Goal: Information Seeking & Learning: Understand process/instructions

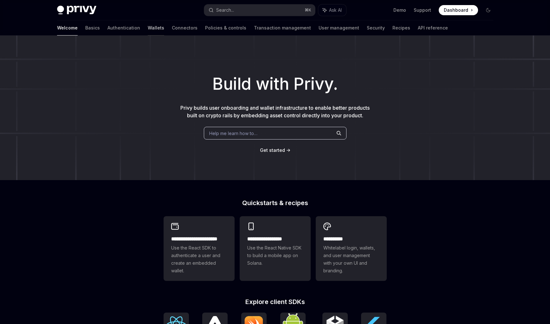
click at [148, 27] on link "Wallets" at bounding box center [156, 27] width 16 height 15
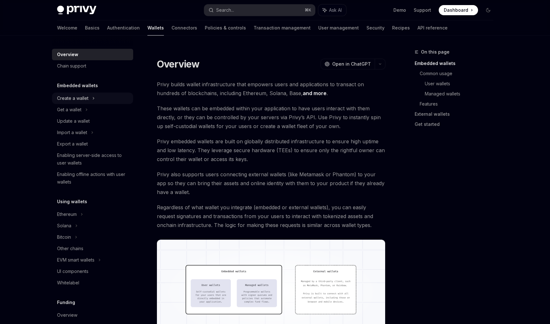
click at [106, 99] on div "Create a wallet" at bounding box center [92, 97] width 81 height 11
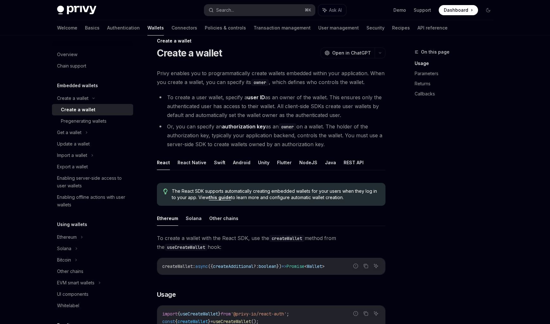
scroll to position [30, 0]
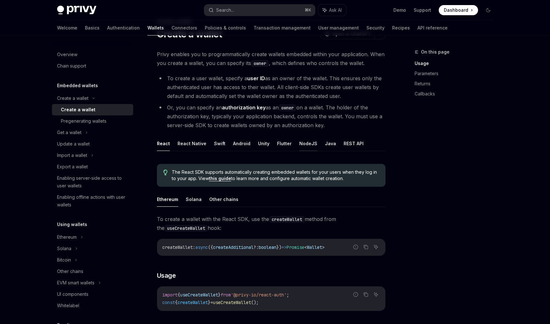
click at [306, 143] on button "NodeJS" at bounding box center [308, 143] width 18 height 15
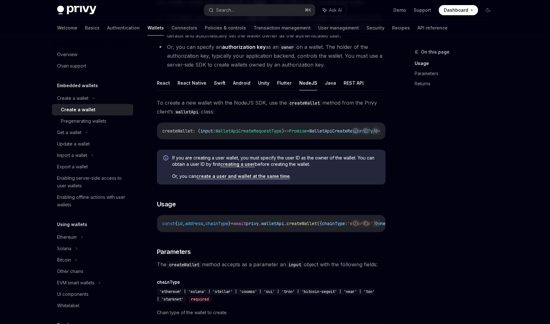
scroll to position [91, 0]
click at [277, 165] on span "If you are creating a user wallet, you must specify the user ID as the owner of…" at bounding box center [275, 160] width 207 height 13
click at [301, 162] on span "If you are creating a user wallet, you must specify the user ID as the owner of…" at bounding box center [275, 160] width 207 height 13
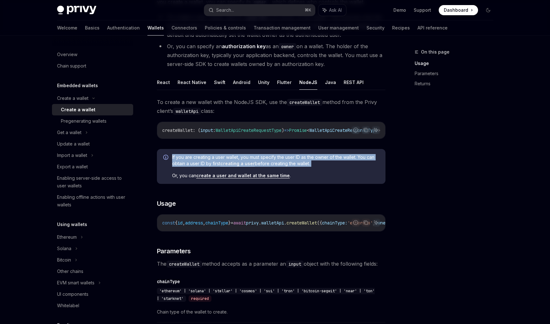
click at [301, 162] on span "If you are creating a user wallet, you must specify the user ID as the owner of…" at bounding box center [275, 160] width 207 height 13
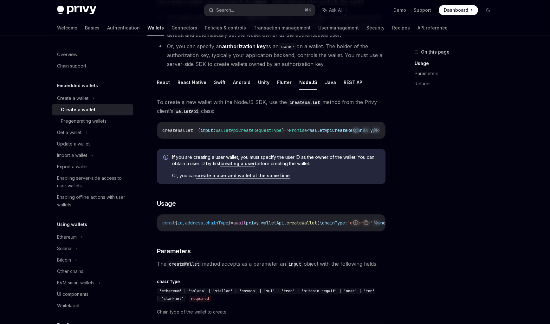
click at [309, 173] on div "If you are creating a user wallet, you must specify the user ID as the owner of…" at bounding box center [275, 166] width 207 height 25
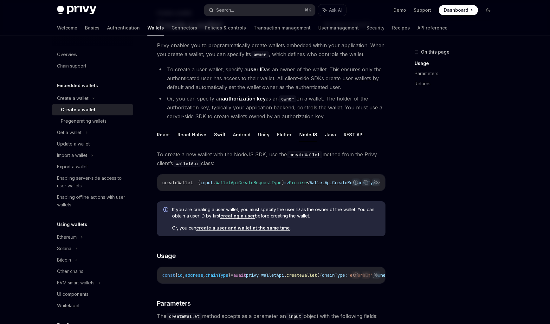
scroll to position [37, 0]
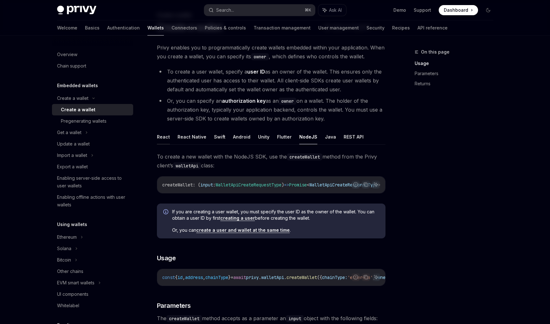
click at [160, 141] on button "React" at bounding box center [163, 136] width 13 height 15
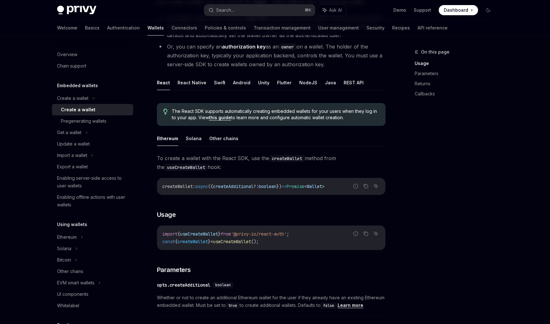
scroll to position [98, 0]
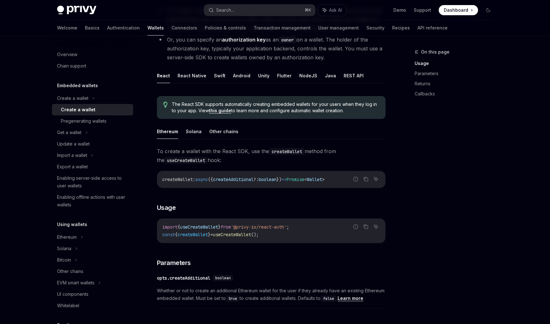
click at [236, 235] on span "useCreateWallet" at bounding box center [232, 235] width 38 height 6
copy span "useCreateWallet"
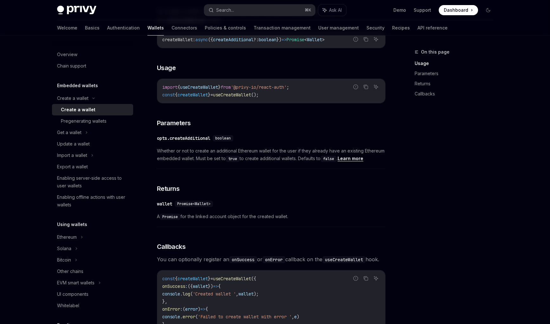
scroll to position [239, 0]
click at [127, 120] on div "Pregenerating wallets" at bounding box center [95, 121] width 68 height 8
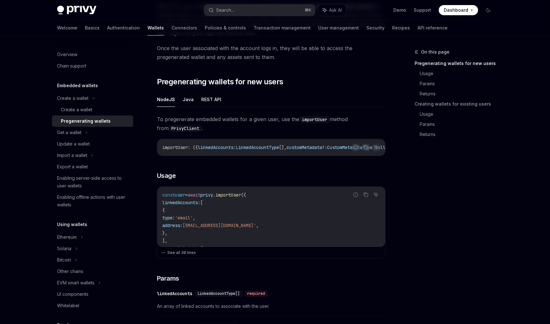
scroll to position [81, 0]
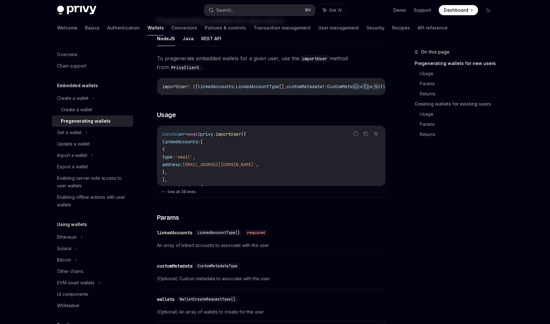
scroll to position [0, 0]
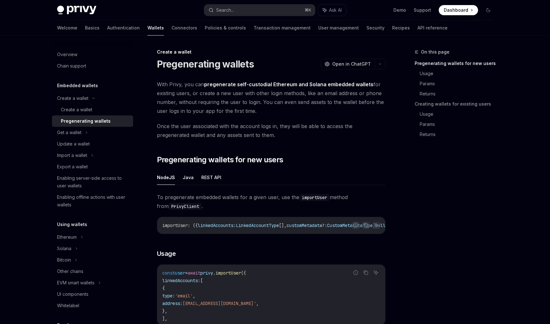
click at [233, 102] on span "With Privy, you can pregenerate self-custodial Ethereum and Solana embedded wal…" at bounding box center [271, 97] width 228 height 35
click at [104, 112] on div "Create a wallet" at bounding box center [95, 110] width 68 height 8
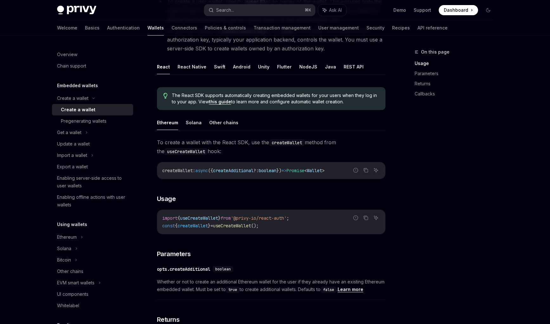
scroll to position [93, 0]
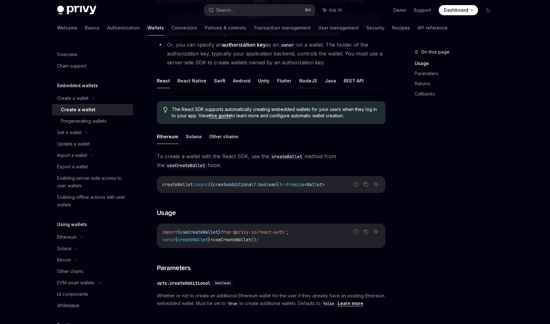
click at [302, 79] on button "NodeJS" at bounding box center [308, 80] width 18 height 15
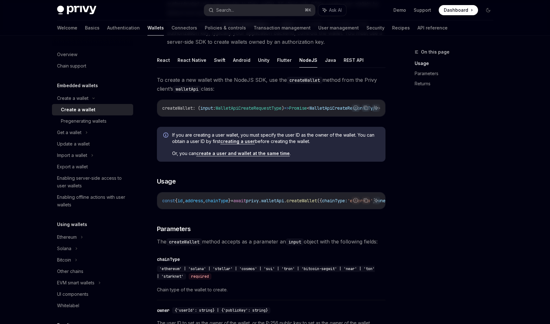
scroll to position [120, 0]
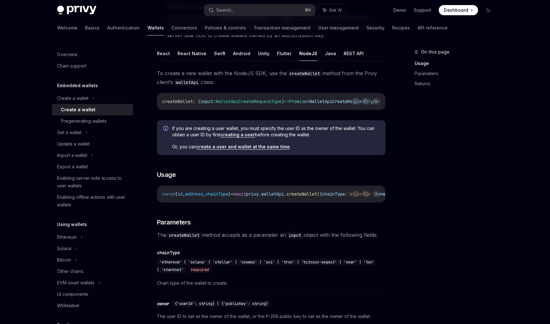
click at [234, 137] on link "creating a user" at bounding box center [237, 135] width 35 height 6
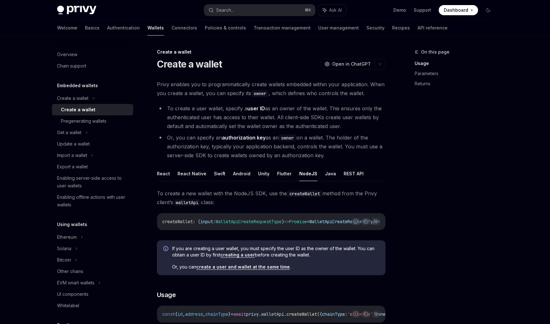
type textarea "*"
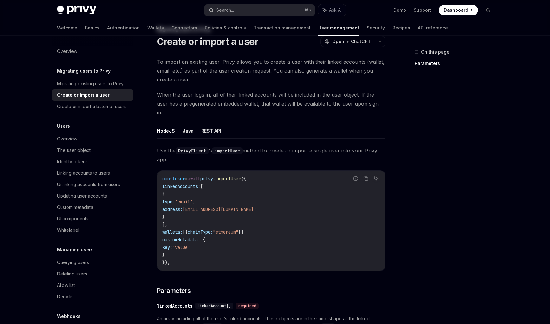
scroll to position [36, 0]
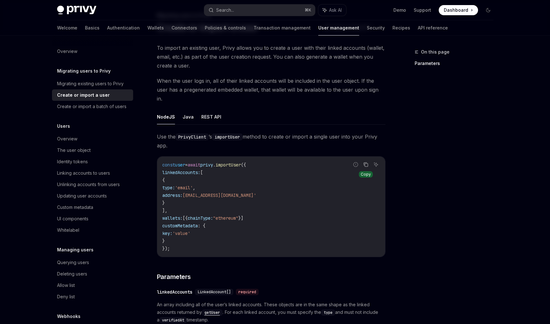
click at [366, 162] on icon "Copy the contents from the code block" at bounding box center [365, 164] width 5 height 5
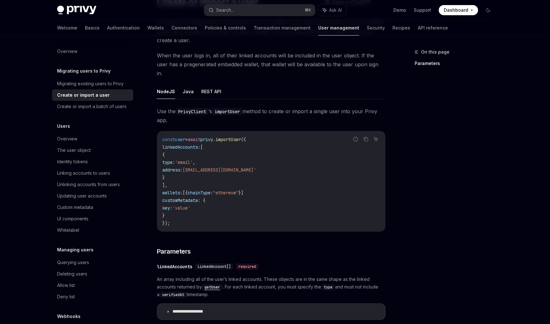
click at [141, 205] on div "Overview Migrating users to Privy Migrating existing users to Privy Create or i…" at bounding box center [97, 179] width 91 height 288
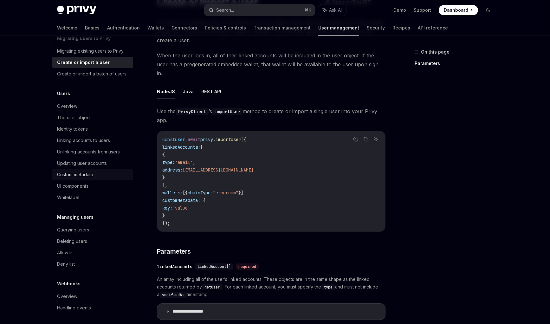
scroll to position [35, 0]
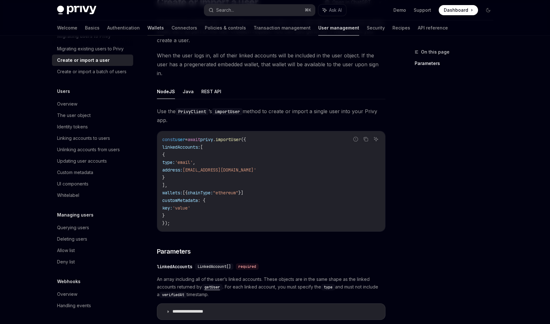
click at [147, 25] on link "Wallets" at bounding box center [155, 27] width 16 height 15
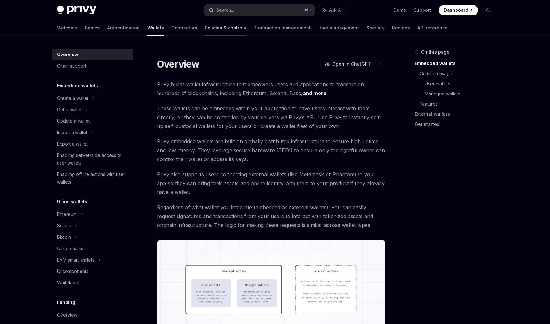
click at [205, 26] on link "Policies & controls" at bounding box center [225, 27] width 41 height 15
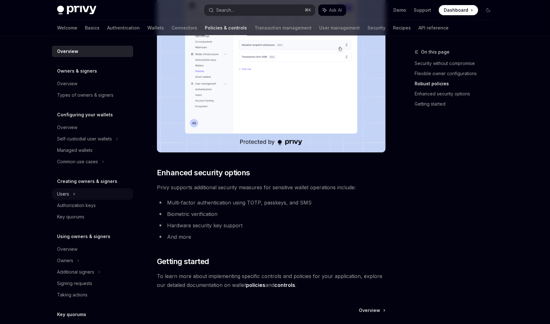
scroll to position [38, 0]
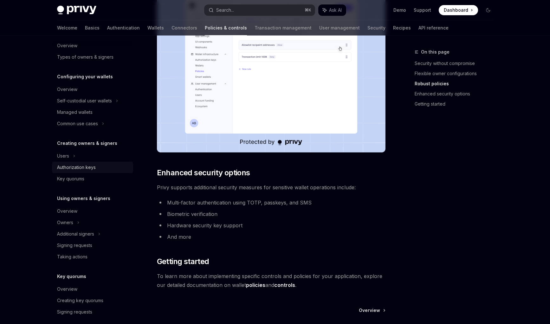
click at [97, 165] on div "Authorization keys" at bounding box center [93, 167] width 72 height 8
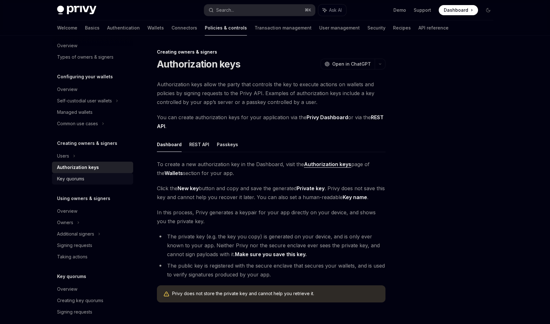
click at [95, 182] on div "Key quorums" at bounding box center [93, 179] width 72 height 8
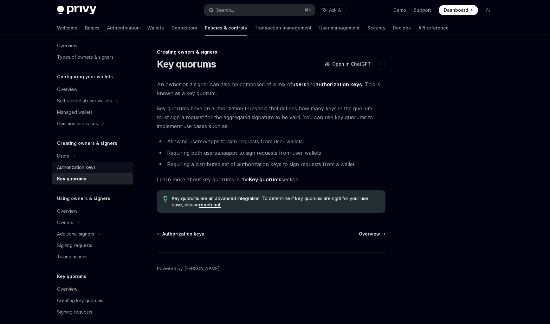
click at [110, 166] on div "Authorization keys" at bounding box center [93, 167] width 72 height 8
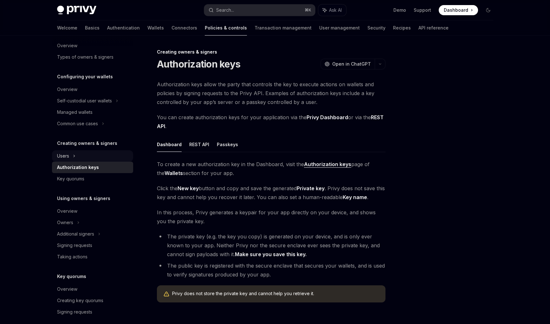
click at [103, 156] on div "Users" at bounding box center [92, 155] width 81 height 11
type textarea "*"
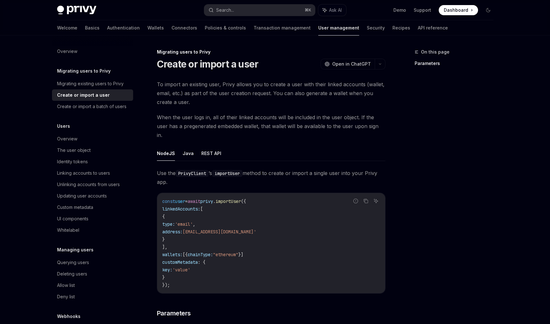
type textarea "*"
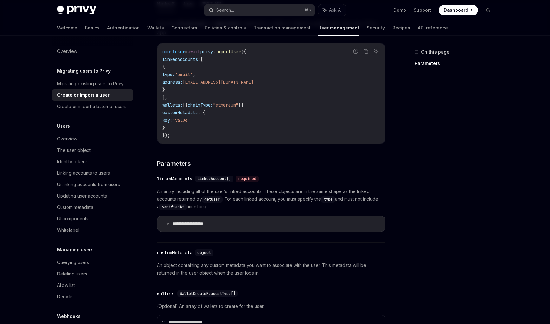
scroll to position [162, 0]
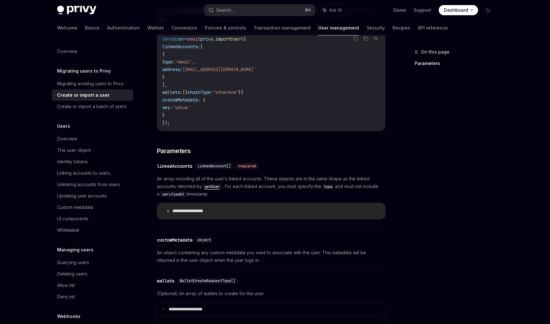
click at [246, 203] on summary "**********" at bounding box center [271, 211] width 228 height 16
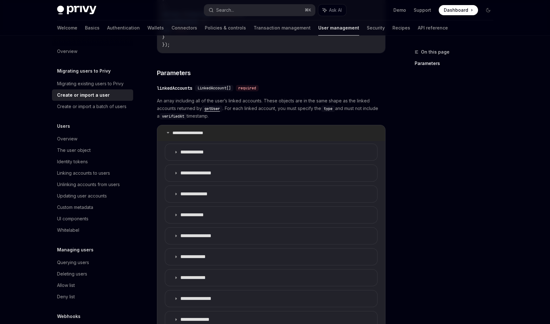
scroll to position [257, 0]
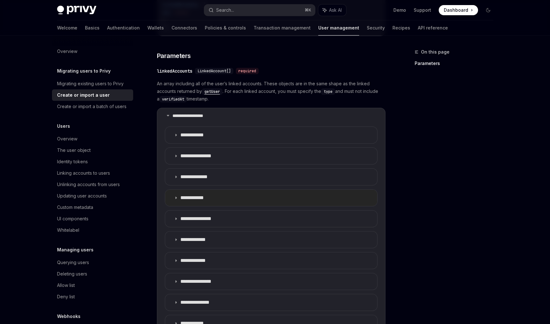
click at [284, 189] on summary "**********" at bounding box center [271, 197] width 212 height 16
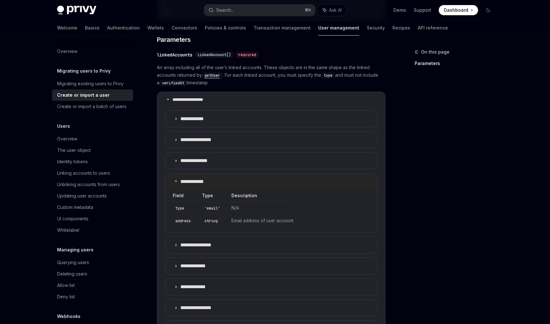
scroll to position [326, 0]
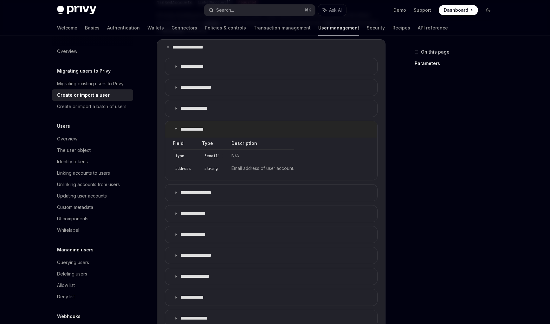
click at [277, 125] on summary "**********" at bounding box center [271, 129] width 212 height 16
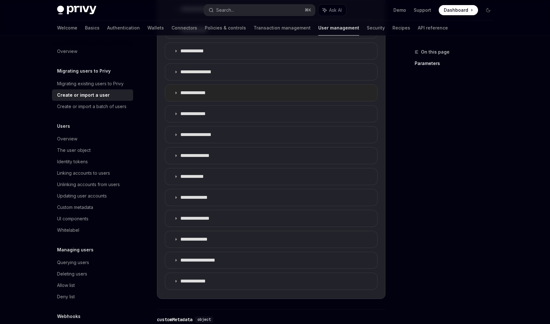
scroll to position [421, 0]
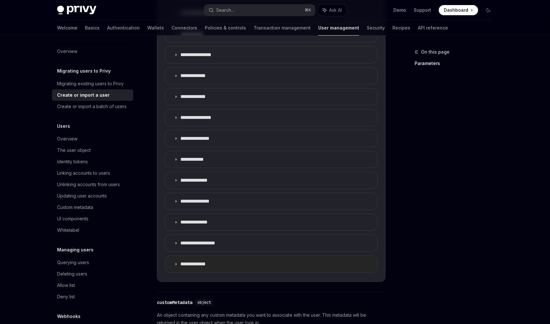
click at [287, 257] on summary "**********" at bounding box center [271, 264] width 212 height 16
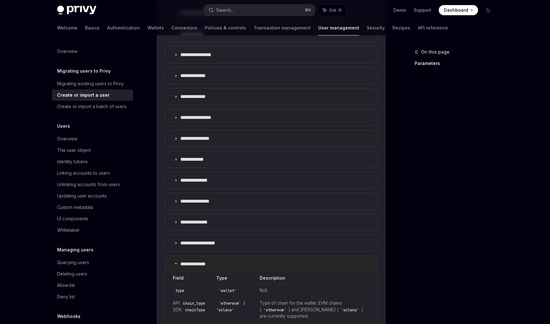
click at [287, 257] on summary "**********" at bounding box center [271, 264] width 212 height 16
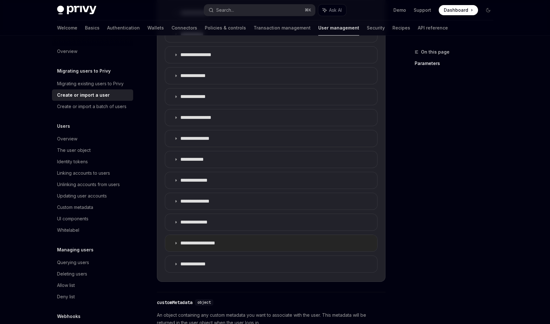
click at [293, 235] on summary "**********" at bounding box center [271, 243] width 212 height 16
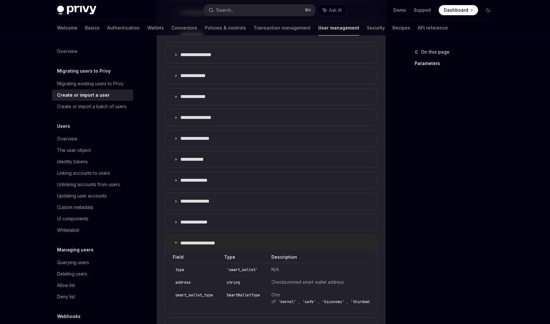
click at [293, 235] on summary "**********" at bounding box center [271, 243] width 212 height 16
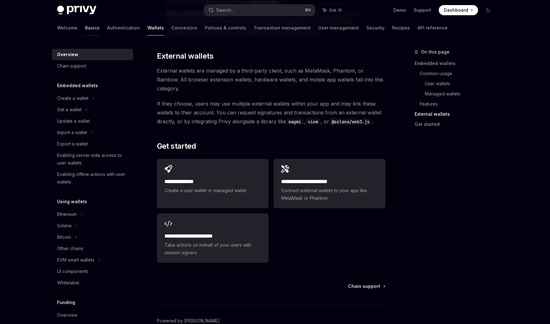
click at [85, 29] on link "Basics" at bounding box center [92, 27] width 15 height 15
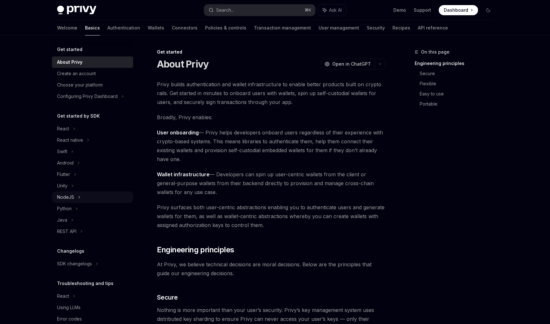
click at [87, 201] on div "NodeJS" at bounding box center [92, 196] width 81 height 11
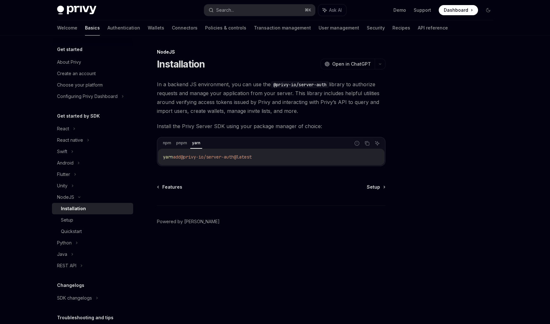
click at [201, 155] on span "@privy-io/server-auth@latest" at bounding box center [216, 157] width 71 height 6
copy div "yarn add @privy-io/server-auth@latest"
click at [183, 152] on div "npm install @privy-io/server-auth@latest" at bounding box center [271, 157] width 226 height 16
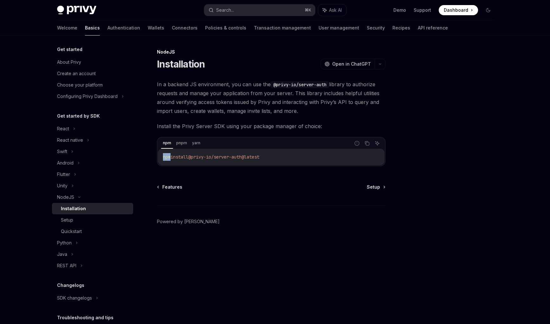
click at [183, 152] on div "npm install @privy-io/server-auth@latest" at bounding box center [271, 157] width 226 height 16
copy div "npm install @privy-io/server-auth@latest"
click at [77, 223] on div "Setup" at bounding box center [95, 220] width 68 height 8
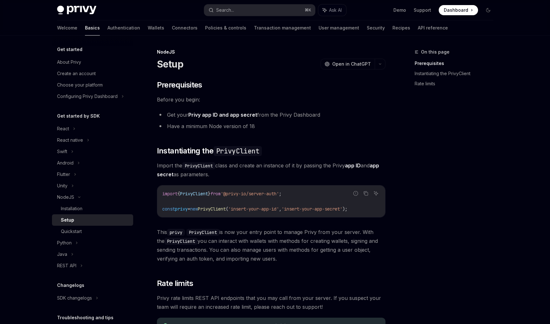
scroll to position [56, 0]
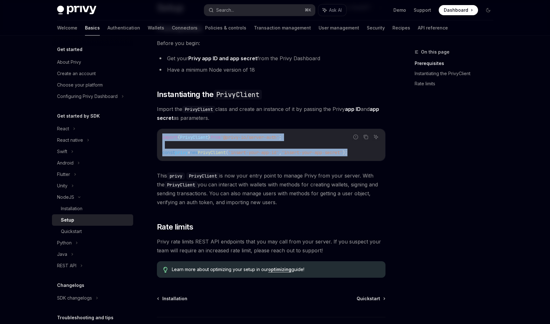
drag, startPoint x: 162, startPoint y: 135, endPoint x: 370, endPoint y: 154, distance: 209.2
click at [371, 154] on div "import { PrivyClient } from '@privy-io/server-auth' ; const privy = new PrivyCl…" at bounding box center [271, 145] width 228 height 32
copy code "import { PrivyClient } from '@privy-io/server-auth' ; const privy = new PrivyCl…"
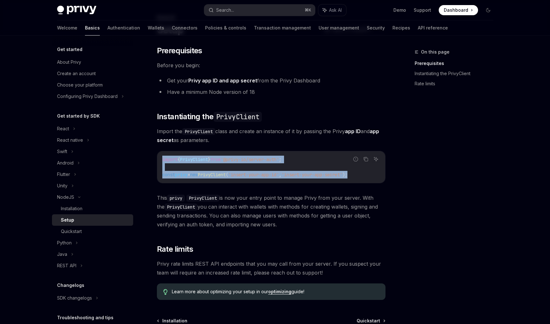
scroll to position [0, 0]
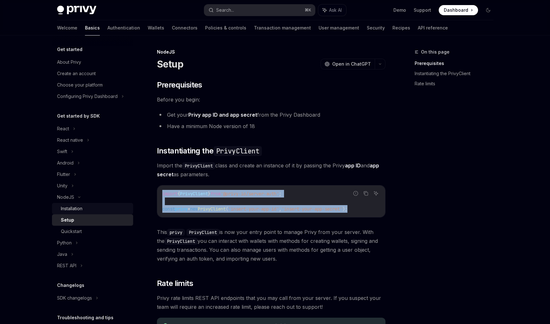
click at [101, 212] on div "Installation" at bounding box center [95, 209] width 68 height 8
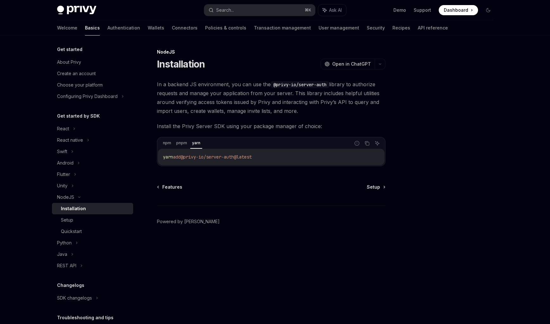
click at [196, 153] on code "yarn add @privy-io/server-auth@latest" at bounding box center [271, 157] width 216 height 8
copy div "yarn add @privy-io/server-auth@latest"
click at [148, 27] on link "Wallets" at bounding box center [156, 27] width 16 height 15
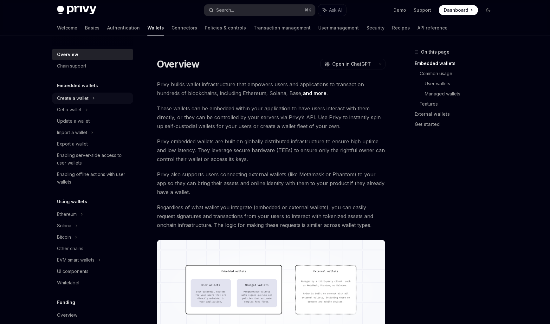
click at [105, 97] on div "Create a wallet" at bounding box center [92, 97] width 81 height 11
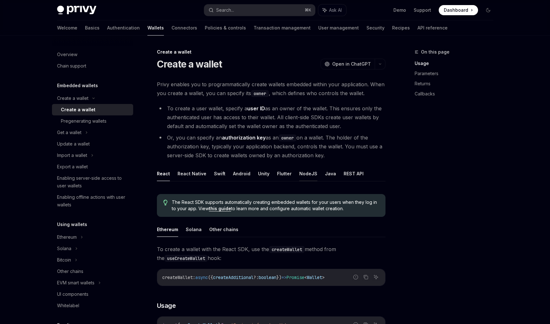
click at [311, 175] on button "NodeJS" at bounding box center [308, 173] width 18 height 15
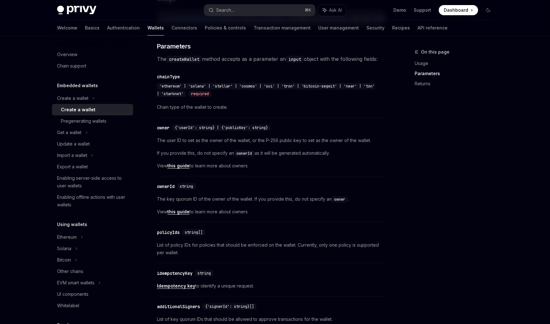
scroll to position [297, 0]
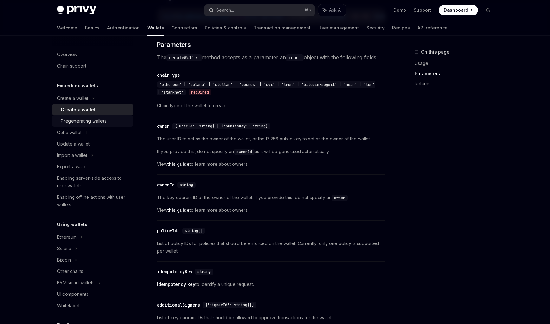
click at [103, 121] on div "Pregenerating wallets" at bounding box center [84, 121] width 46 height 8
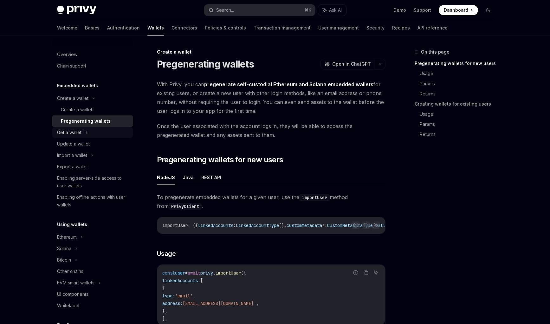
click at [103, 132] on div "Get a wallet" at bounding box center [92, 132] width 81 height 11
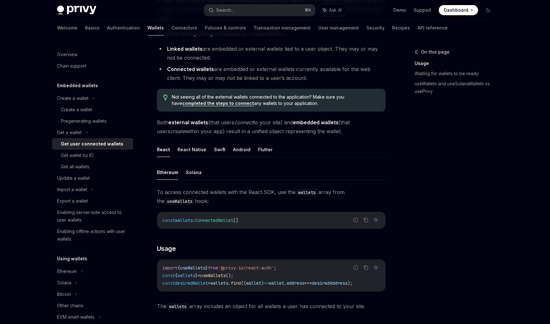
scroll to position [63, 0]
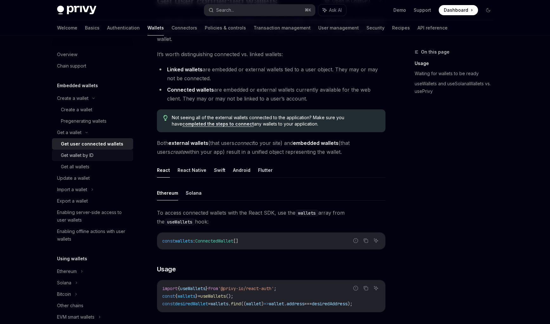
click at [95, 157] on div "Get wallet by ID" at bounding box center [95, 155] width 68 height 8
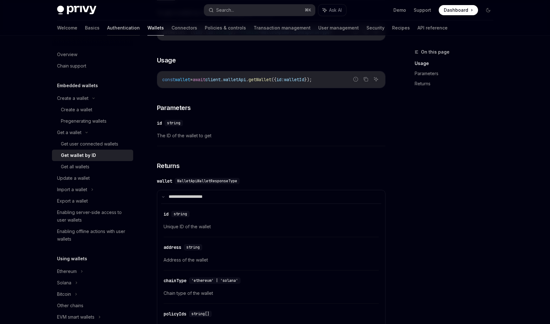
click at [107, 28] on link "Authentication" at bounding box center [123, 27] width 33 height 15
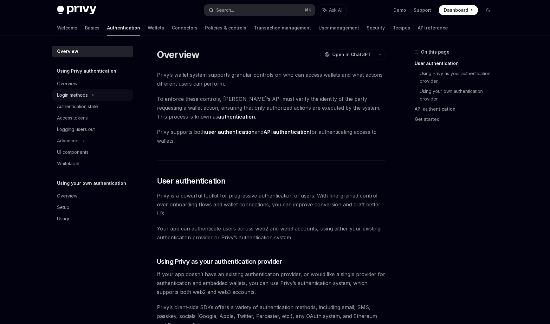
click at [89, 98] on div "Login methods" at bounding box center [92, 94] width 81 height 11
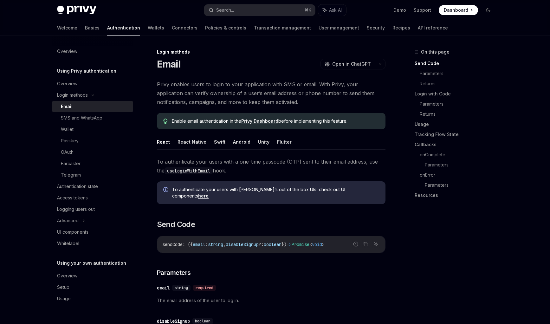
click at [92, 108] on div "Email" at bounding box center [95, 107] width 68 height 8
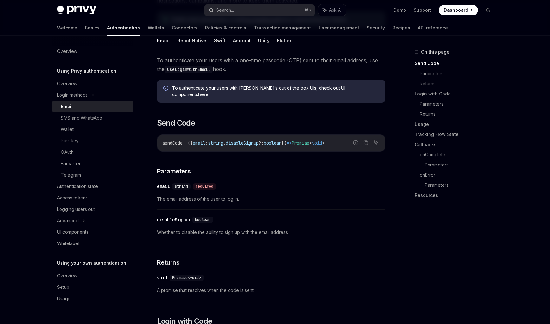
scroll to position [103, 0]
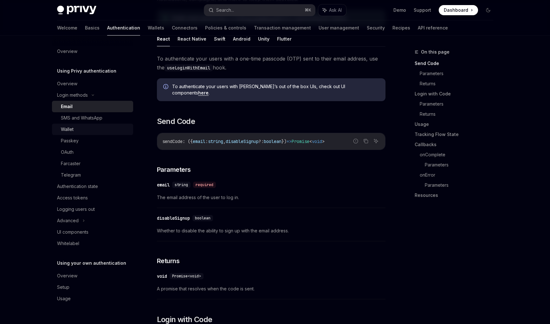
click at [105, 132] on div "Wallet" at bounding box center [95, 129] width 68 height 8
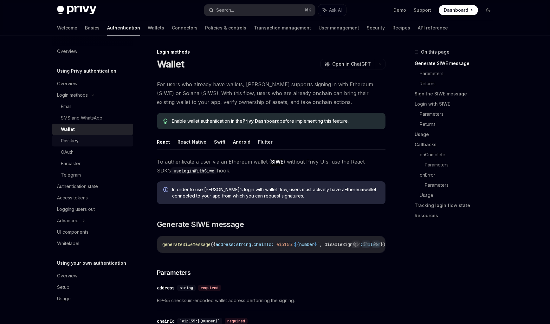
click at [85, 141] on div "Passkey" at bounding box center [95, 141] width 68 height 8
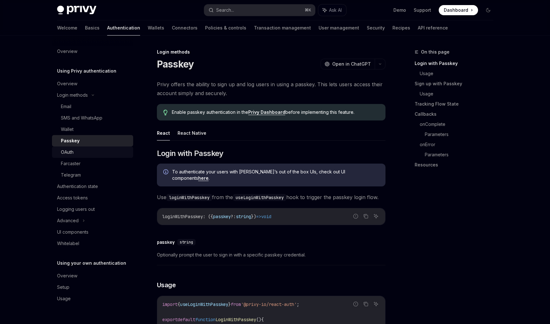
click at [85, 149] on div "OAuth" at bounding box center [95, 152] width 68 height 8
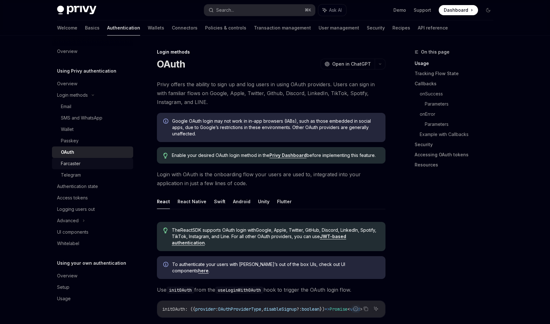
click at [85, 160] on div "Farcaster" at bounding box center [95, 164] width 68 height 8
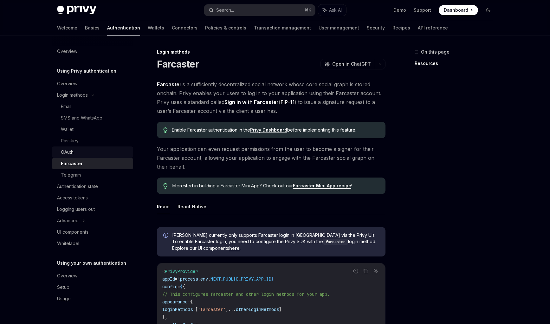
click at [85, 151] on div "OAuth" at bounding box center [95, 152] width 68 height 8
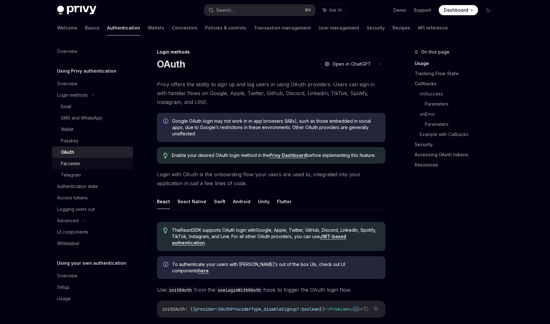
click at [85, 159] on link "Farcaster" at bounding box center [92, 163] width 81 height 11
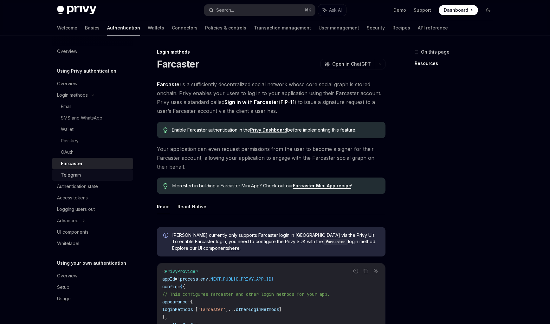
click at [85, 172] on div "Telegram" at bounding box center [95, 175] width 68 height 8
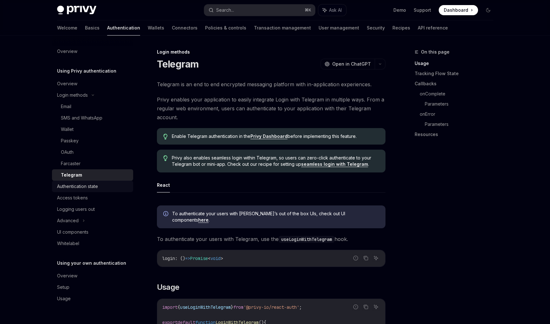
click at [89, 184] on div "Authentication state" at bounding box center [77, 186] width 41 height 8
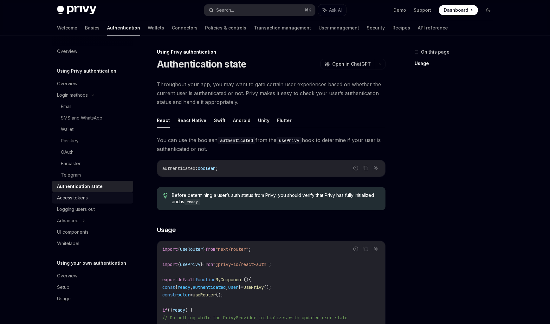
click at [92, 200] on div "Access tokens" at bounding box center [93, 198] width 72 height 8
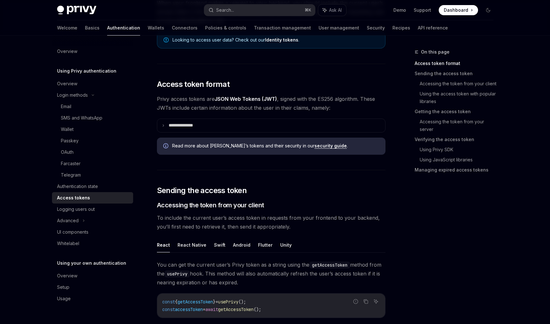
scroll to position [130, 0]
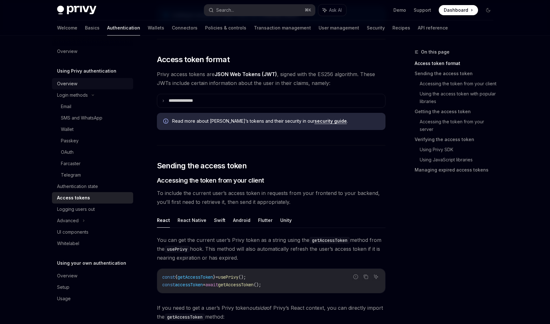
click at [73, 82] on div "Overview" at bounding box center [67, 84] width 20 height 8
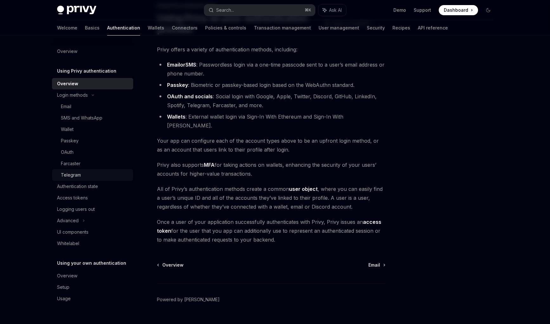
scroll to position [52, 0]
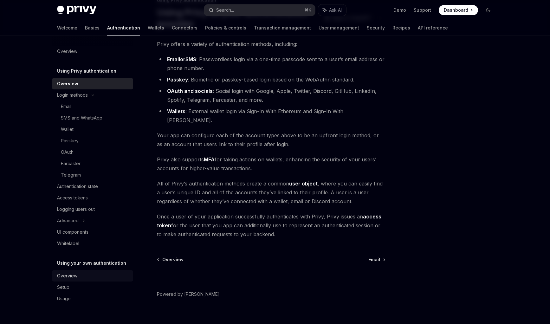
click at [94, 275] on div "Overview" at bounding box center [93, 276] width 72 height 8
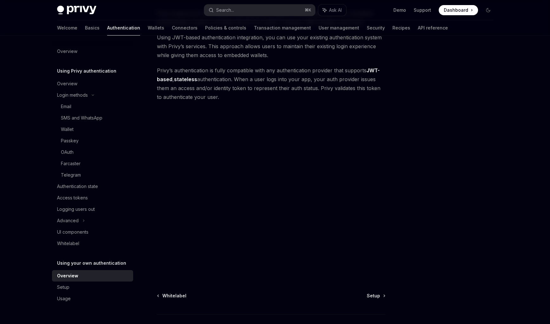
scroll to position [127, 0]
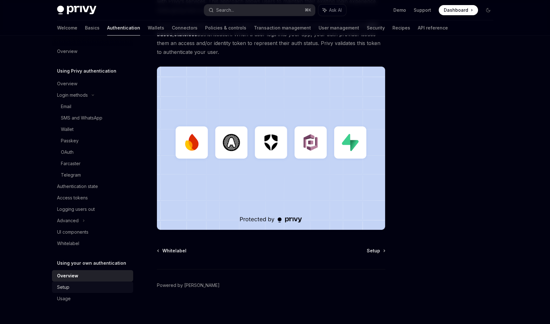
click at [86, 287] on div "Setup" at bounding box center [93, 287] width 72 height 8
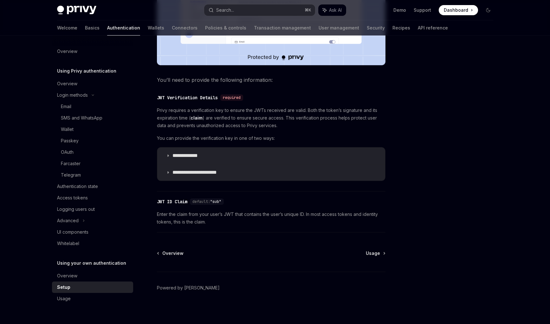
scroll to position [269, 0]
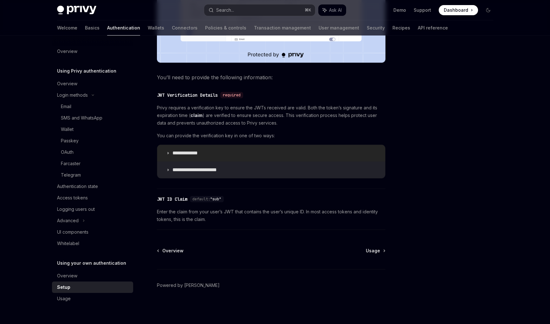
click at [183, 151] on p "**********" at bounding box center [191, 153] width 38 height 6
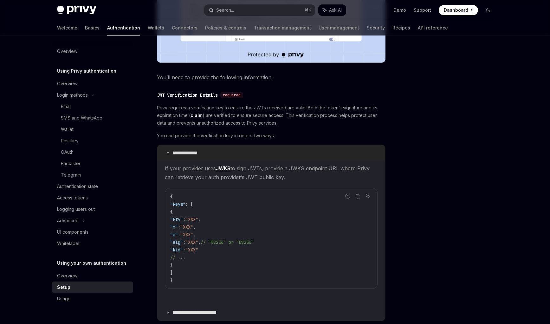
click at [187, 152] on p "**********" at bounding box center [191, 153] width 38 height 6
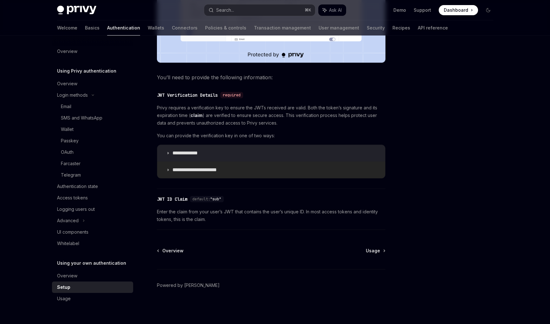
click at [190, 175] on summary "**********" at bounding box center [271, 170] width 228 height 16
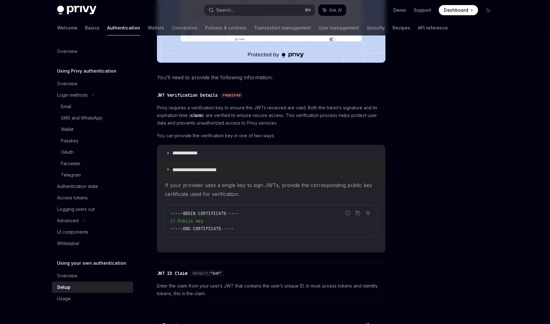
click at [190, 173] on summary "**********" at bounding box center [271, 170] width 228 height 16
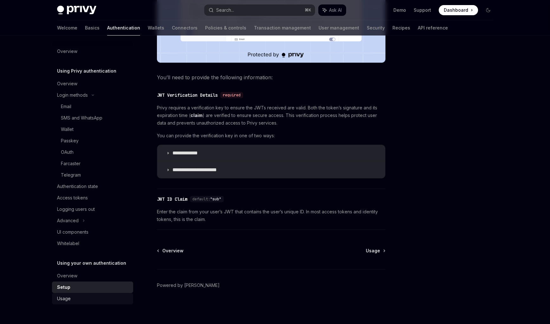
click at [83, 295] on div "Usage" at bounding box center [93, 299] width 72 height 8
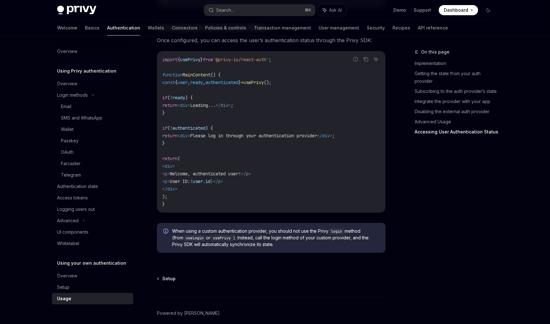
scroll to position [1290, 0]
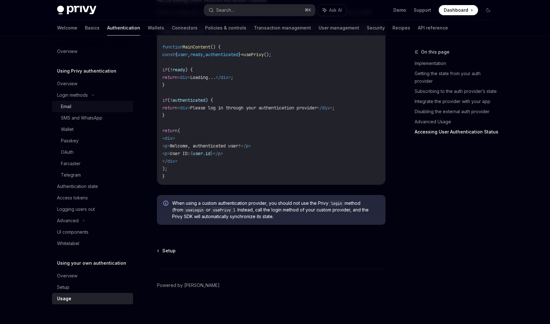
click at [99, 105] on div "Email" at bounding box center [95, 107] width 68 height 8
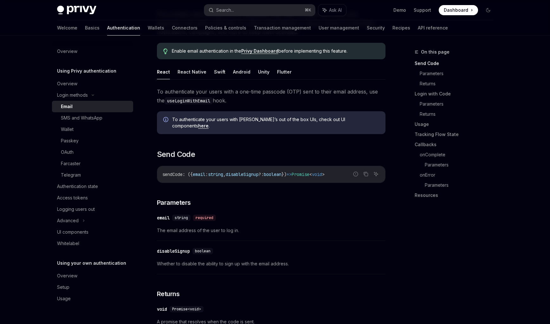
scroll to position [72, 0]
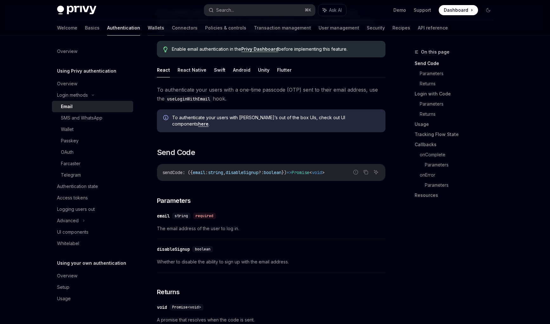
click at [148, 30] on link "Wallets" at bounding box center [156, 27] width 16 height 15
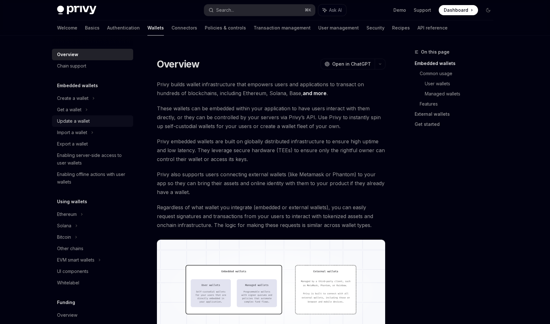
click at [120, 120] on div "Update a wallet" at bounding box center [93, 121] width 72 height 8
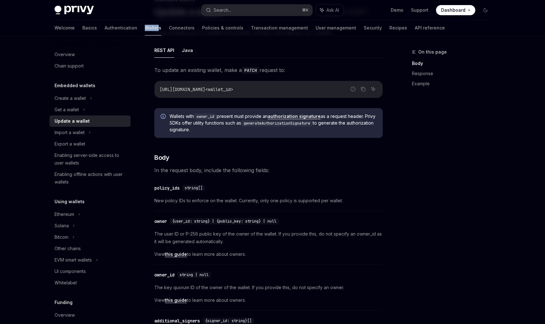
scroll to position [38, 0]
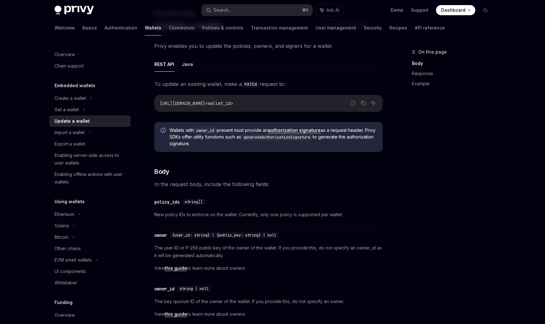
click at [185, 105] on span "https://api.privy.io/v1/wallets/<wallet_id>" at bounding box center [196, 103] width 73 height 6
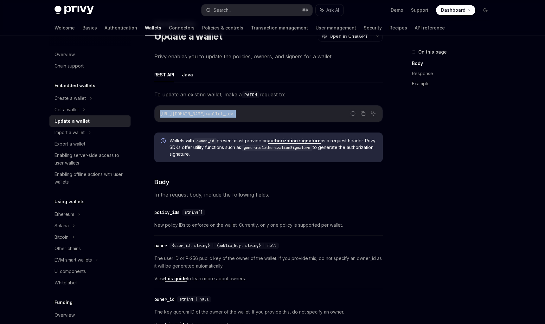
copy div "https://api.privy.io/v1/wallets/<wallet_id>"
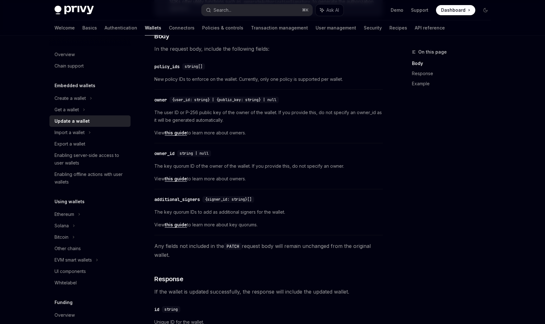
scroll to position [173, 0]
click at [186, 201] on div "additional_signers" at bounding box center [177, 200] width 46 height 6
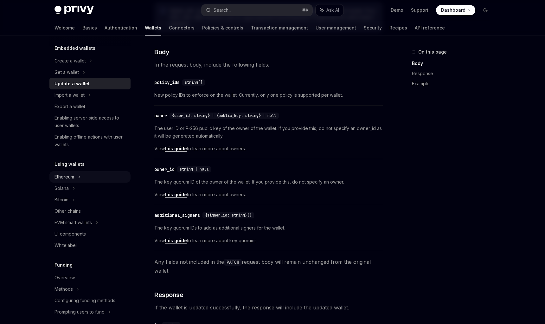
scroll to position [62, 0]
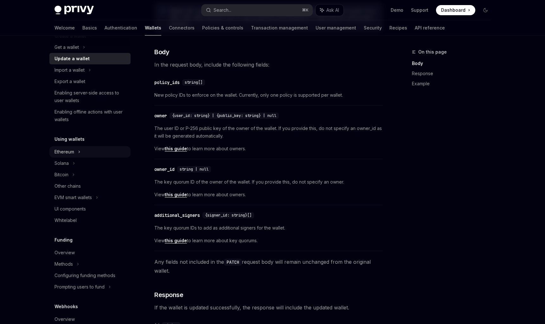
click at [103, 156] on div "Ethereum" at bounding box center [89, 151] width 81 height 11
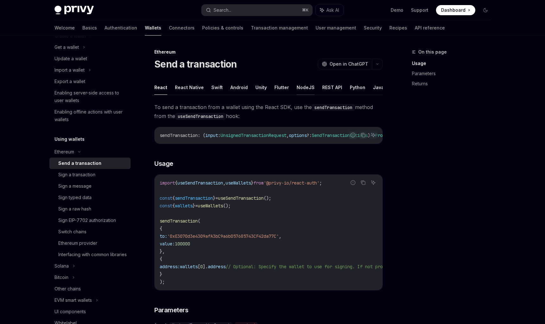
click at [297, 87] on button "NodeJS" at bounding box center [305, 87] width 18 height 15
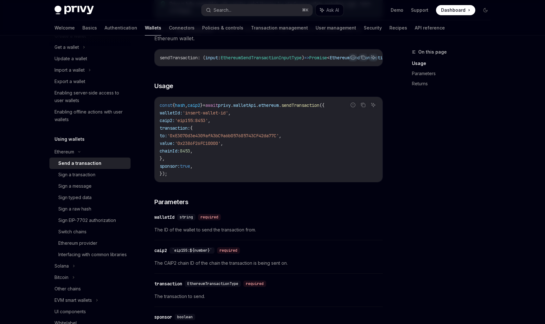
scroll to position [107, 0]
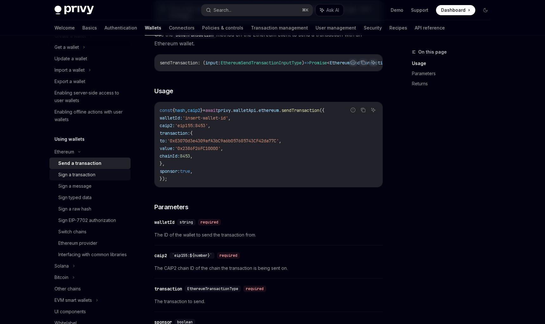
click at [102, 176] on div "Sign a transaction" at bounding box center [92, 175] width 68 height 8
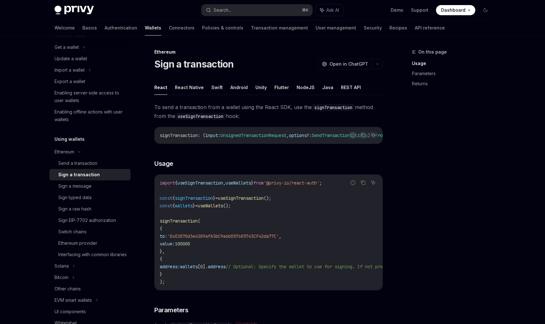
scroll to position [13, 0]
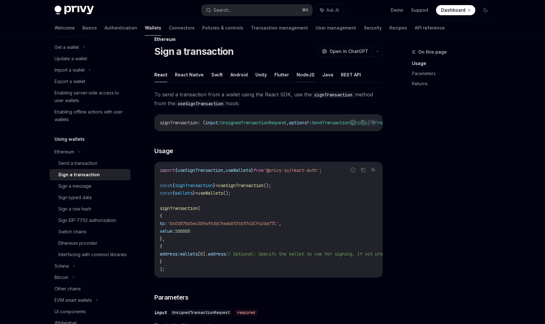
click at [296, 74] on button "NodeJS" at bounding box center [305, 74] width 18 height 15
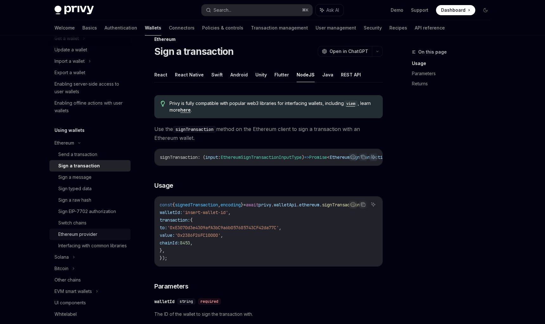
scroll to position [74, 0]
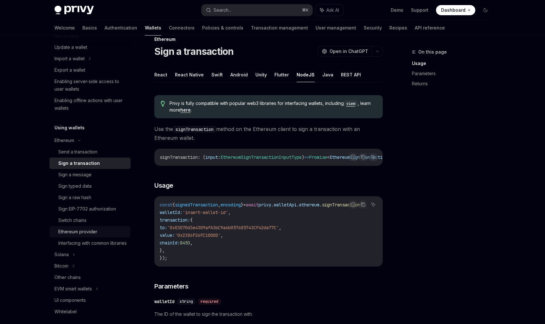
click at [102, 228] on div "Ethereum provider" at bounding box center [92, 232] width 68 height 8
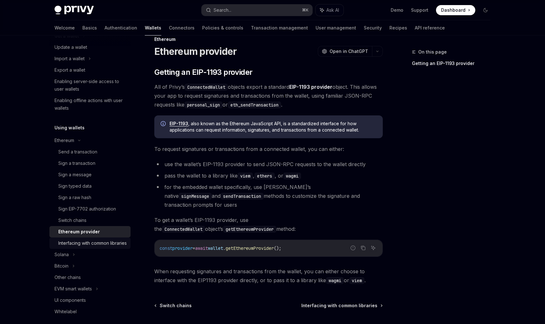
scroll to position [148, 0]
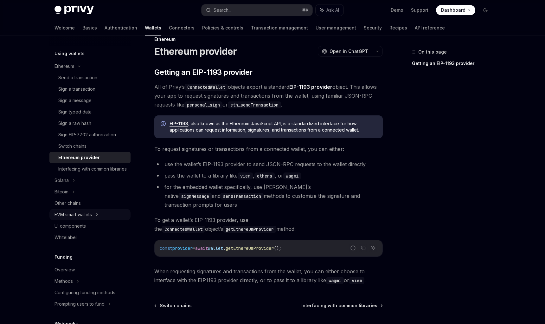
click at [95, 220] on div "EVM smart wallets" at bounding box center [89, 214] width 81 height 11
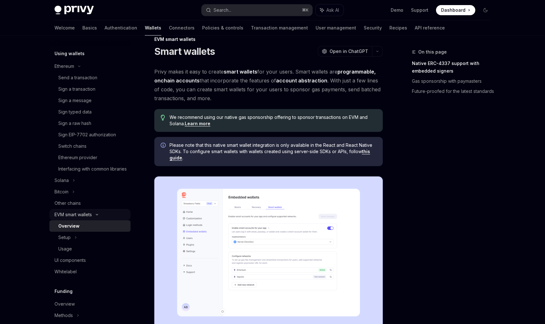
click at [95, 220] on div "EVM smart wallets" at bounding box center [89, 214] width 81 height 11
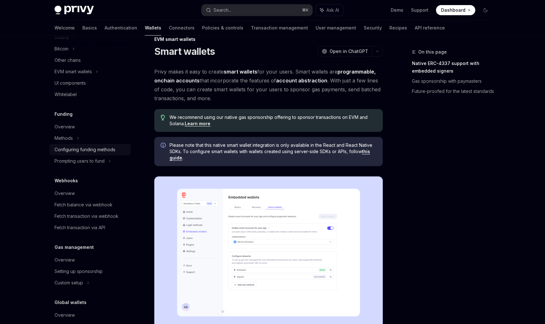
scroll to position [291, 0]
click at [105, 166] on div "Prompting users to fund" at bounding box center [89, 160] width 81 height 11
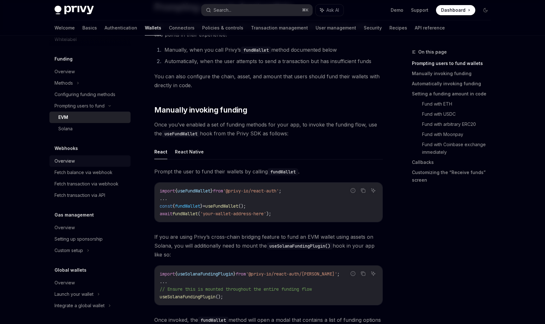
scroll to position [130, 0]
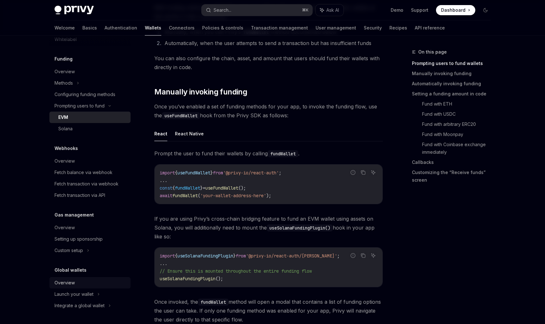
click at [99, 282] on div "Overview" at bounding box center [90, 283] width 72 height 8
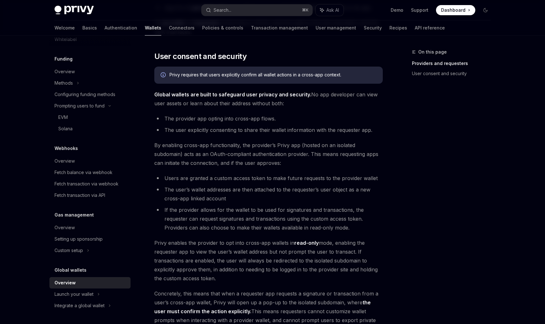
scroll to position [479, 0]
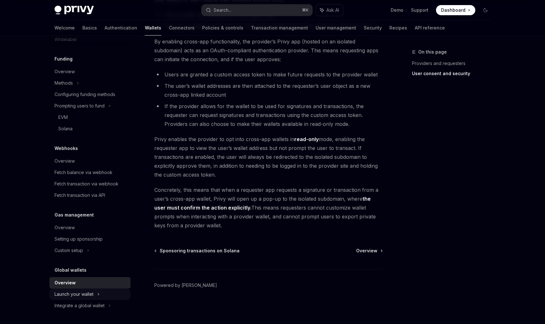
click at [109, 296] on div "Launch your wallet" at bounding box center [89, 293] width 81 height 11
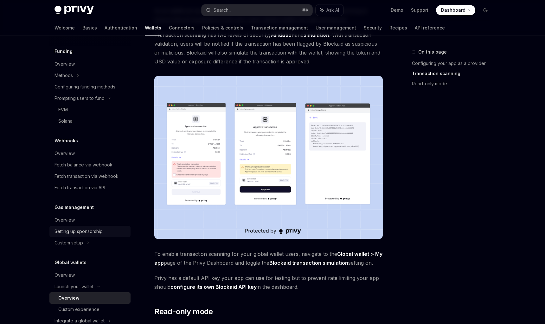
scroll to position [376, 0]
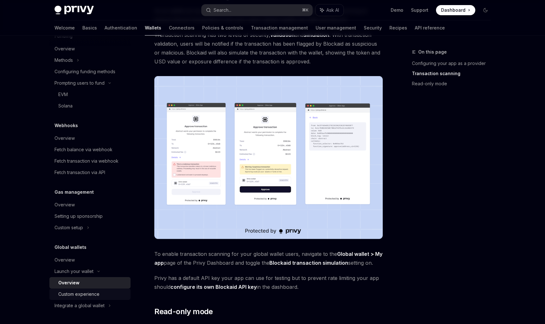
click at [78, 293] on div "Custom experience" at bounding box center [78, 294] width 41 height 8
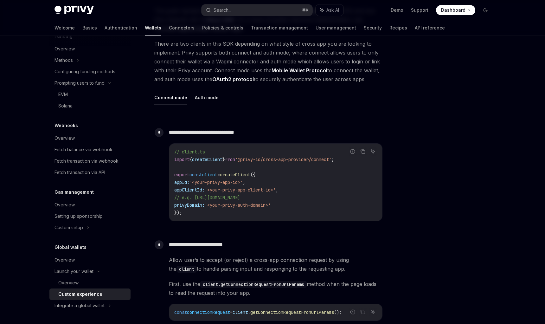
scroll to position [145, 0]
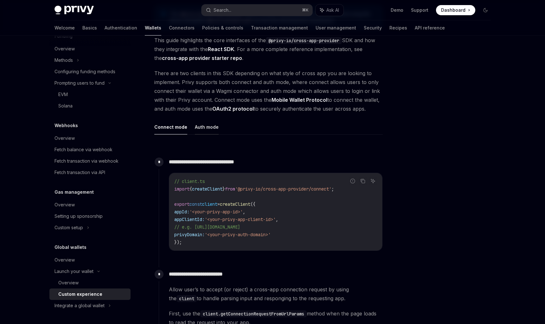
click at [205, 130] on button "Auth mode" at bounding box center [207, 126] width 24 height 15
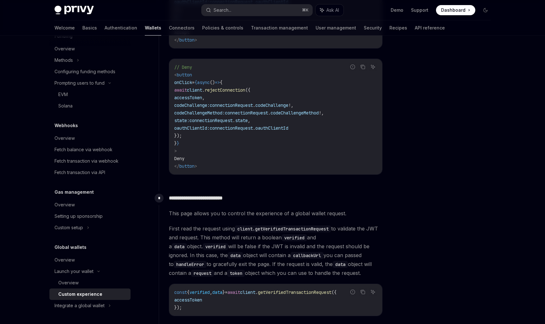
scroll to position [619, 0]
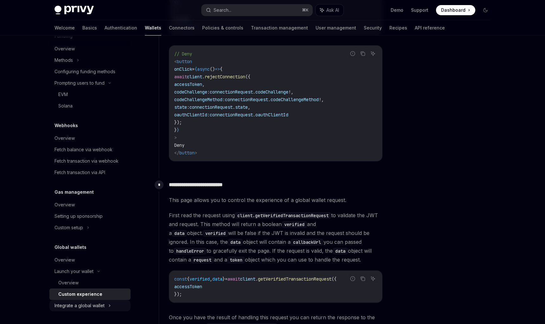
click at [89, 303] on div "Integrate a global wallet" at bounding box center [79, 306] width 50 height 8
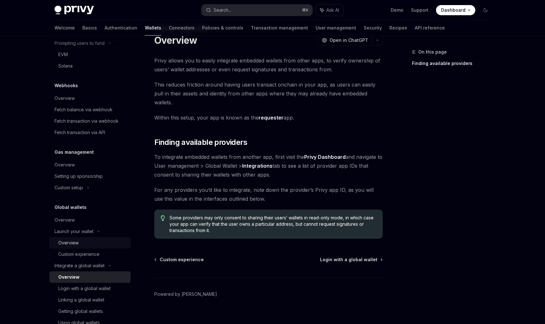
scroll to position [456, 0]
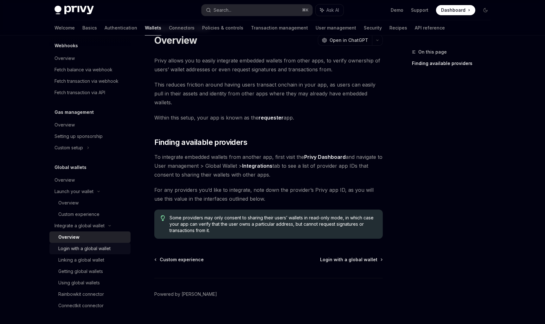
click at [103, 251] on div "Login with a global wallet" at bounding box center [84, 249] width 52 height 8
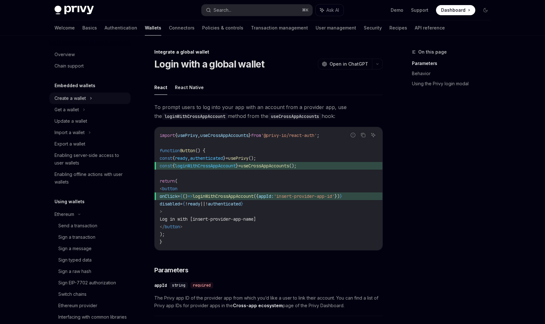
click at [98, 103] on div "Create a wallet" at bounding box center [89, 97] width 81 height 11
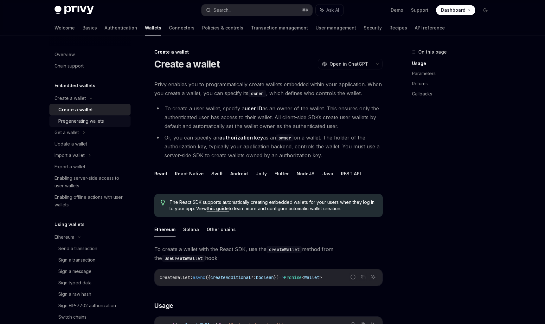
click at [101, 120] on div "Pregenerating wallets" at bounding box center [81, 121] width 46 height 8
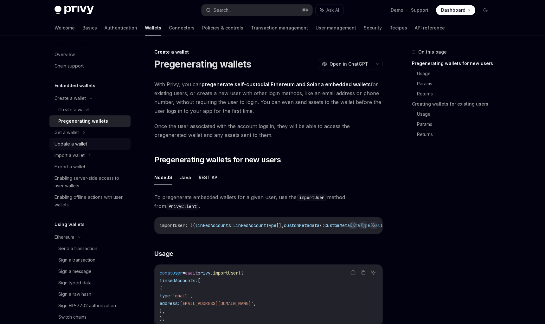
click at [92, 146] on div "Update a wallet" at bounding box center [90, 144] width 72 height 8
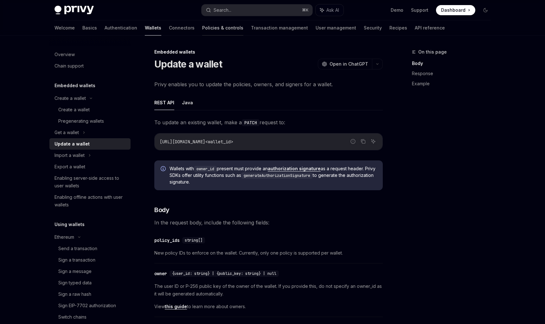
click at [202, 29] on link "Policies & controls" at bounding box center [222, 27] width 41 height 15
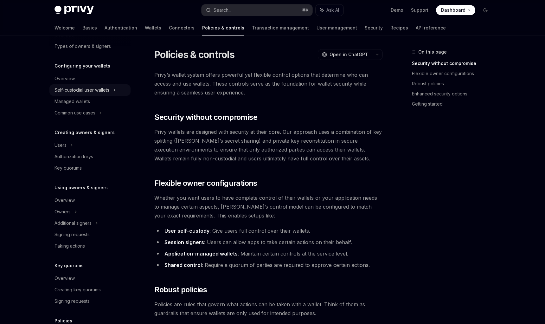
scroll to position [79, 0]
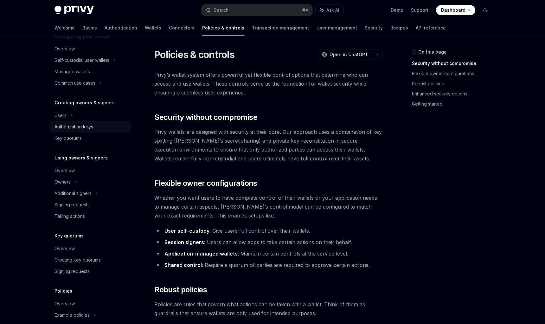
click at [91, 128] on div "Authorization keys" at bounding box center [73, 127] width 39 height 8
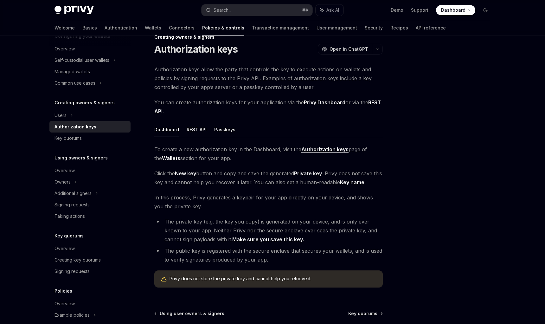
scroll to position [15, 0]
click at [194, 129] on button "REST API" at bounding box center [197, 129] width 20 height 15
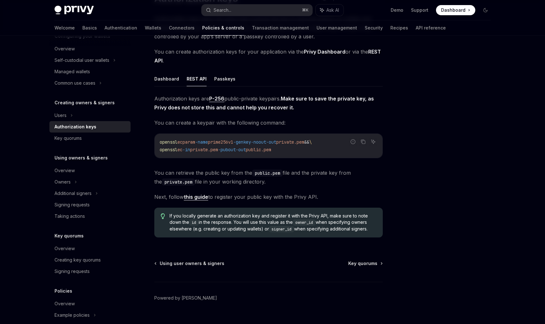
scroll to position [78, 0]
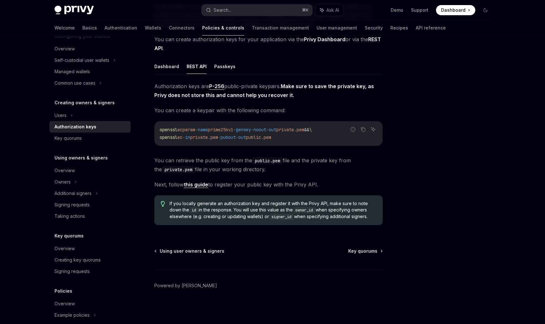
click at [194, 188] on link "this guide" at bounding box center [196, 184] width 24 height 7
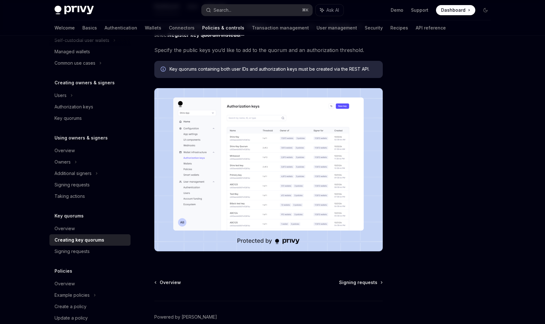
scroll to position [105, 0]
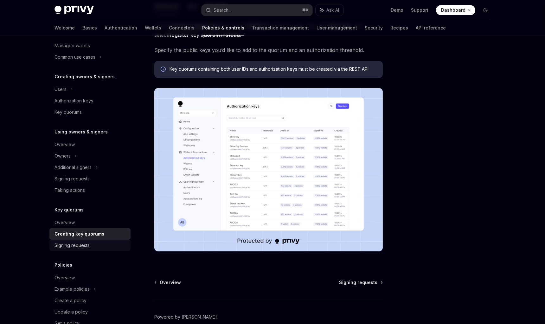
click at [90, 245] on div "Signing requests" at bounding box center [90, 245] width 72 height 8
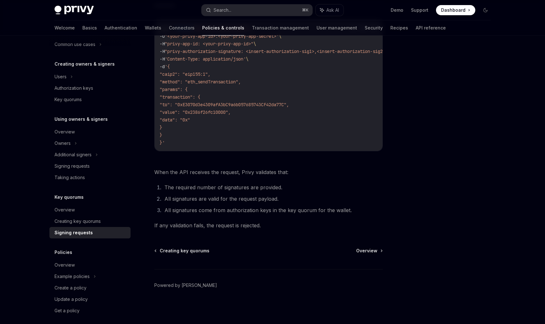
scroll to position [122, 0]
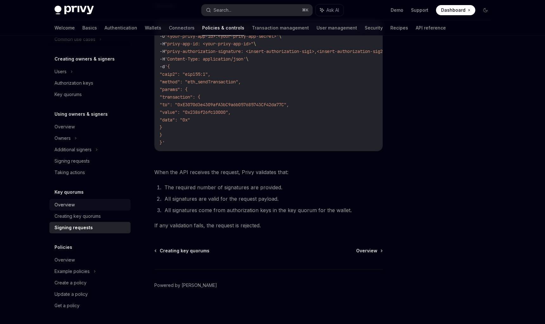
click at [99, 208] on link "Overview" at bounding box center [89, 204] width 81 height 11
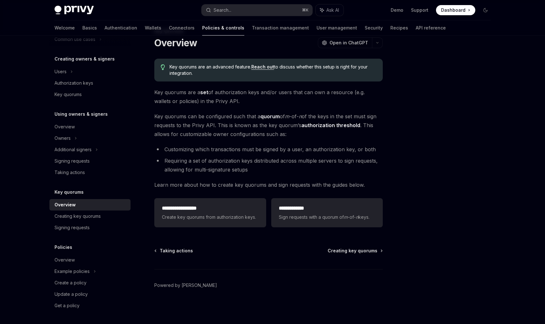
scroll to position [115, 0]
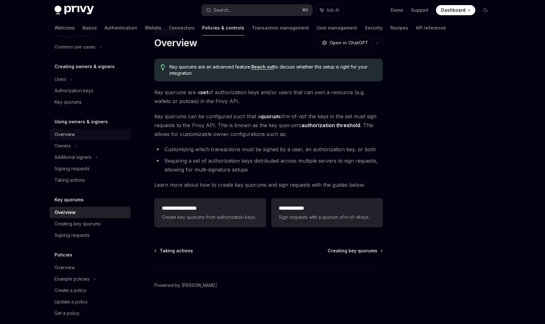
click at [97, 140] on link "Overview" at bounding box center [89, 134] width 81 height 11
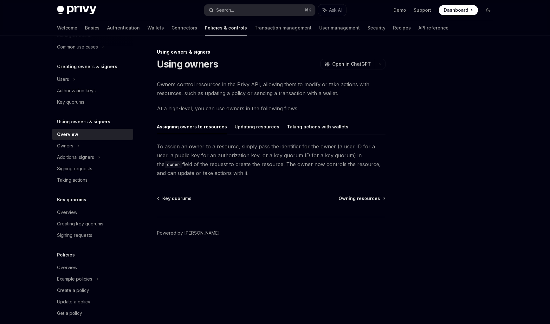
click at [97, 140] on link "Overview" at bounding box center [92, 134] width 81 height 11
click at [109, 93] on div "Authorization keys" at bounding box center [93, 91] width 72 height 8
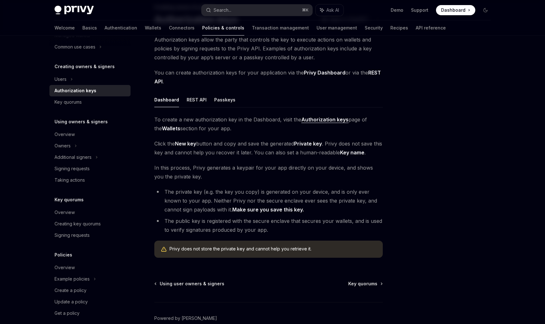
scroll to position [77, 0]
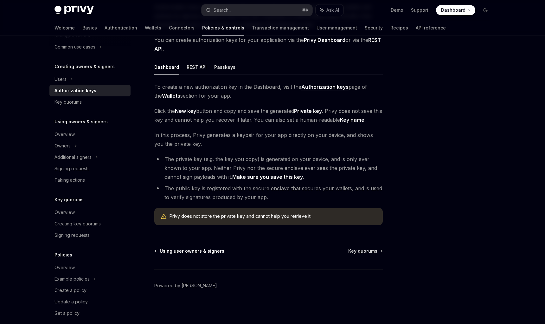
click at [201, 253] on span "Using user owners & signers" at bounding box center [192, 251] width 65 height 6
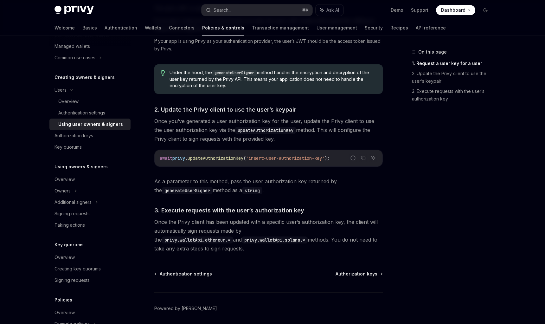
scroll to position [417, 0]
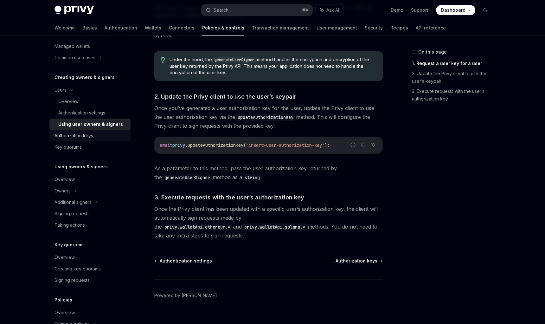
click at [88, 134] on div "Authorization keys" at bounding box center [73, 136] width 39 height 8
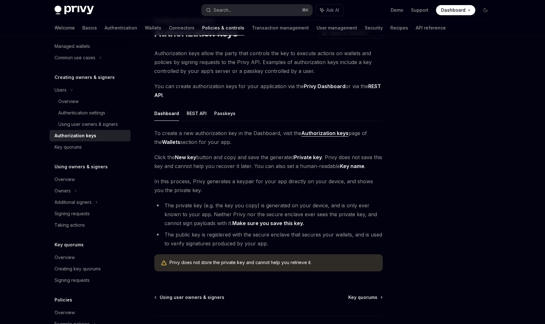
scroll to position [37, 0]
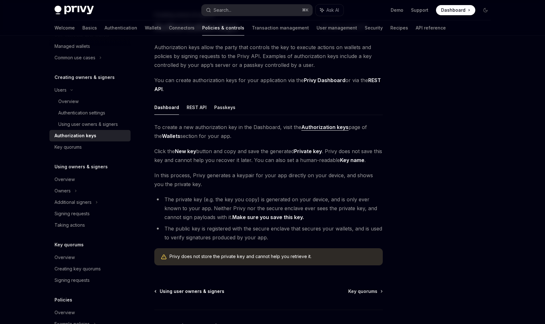
click at [189, 290] on span "Using user owners & signers" at bounding box center [192, 291] width 65 height 6
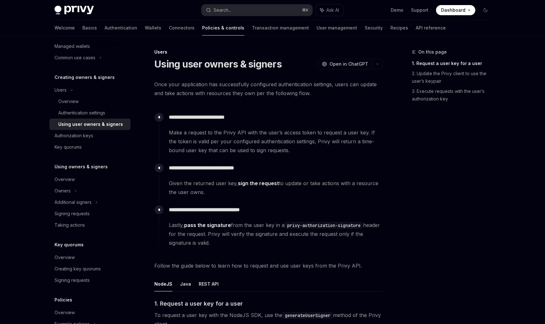
click at [87, 42] on div at bounding box center [89, 40] width 81 height 10
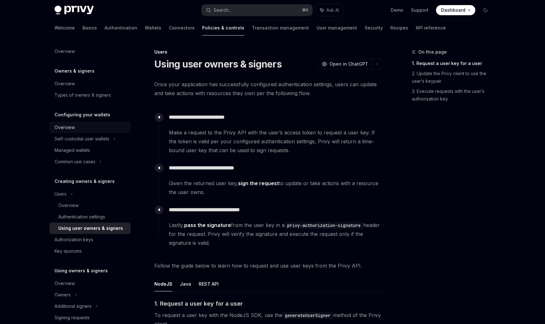
click at [95, 130] on div "Overview" at bounding box center [90, 128] width 72 height 8
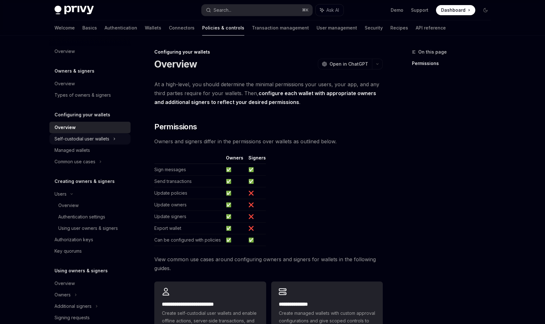
click at [100, 138] on div "Self-custodial user wallets" at bounding box center [81, 139] width 55 height 8
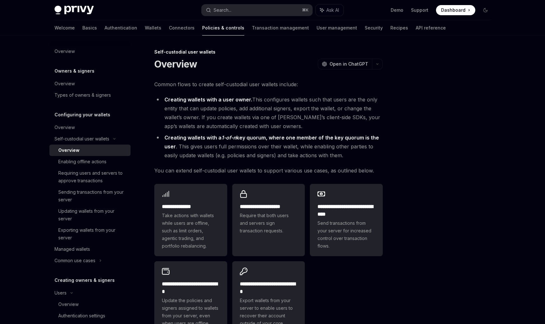
click at [267, 154] on li "Creating wallets with a 1-of-n key quorum, where one member of the key quorum i…" at bounding box center [268, 146] width 228 height 27
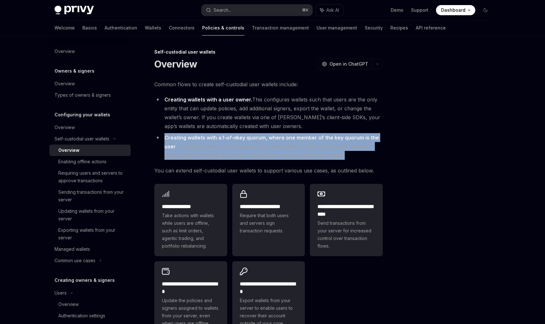
click at [286, 152] on li "Creating wallets with a 1-of-n key quorum, where one member of the key quorum i…" at bounding box center [268, 146] width 228 height 27
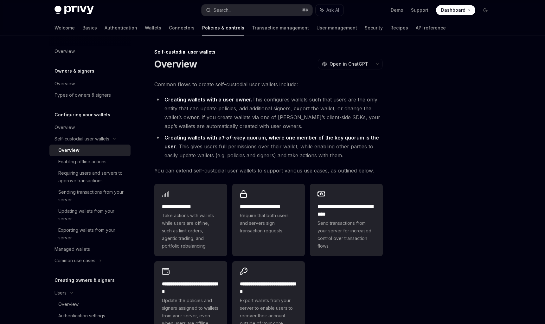
click at [257, 137] on strong "Creating wallets with a 1-of-n key quorum, where one member of the key quorum i…" at bounding box center [271, 141] width 214 height 15
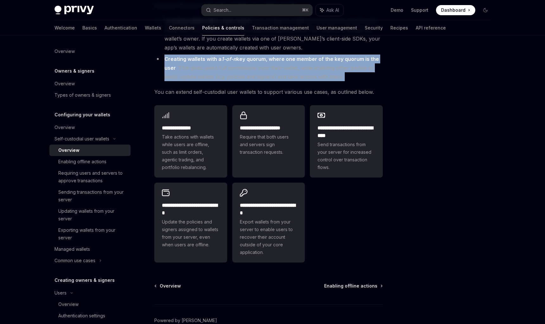
scroll to position [97, 0]
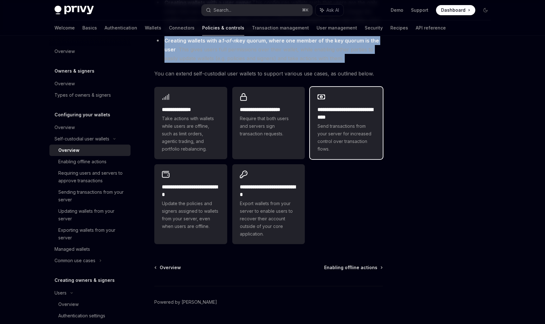
click at [335, 144] on span "Send transactions from your server for increased control over transaction flows." at bounding box center [346, 137] width 58 height 30
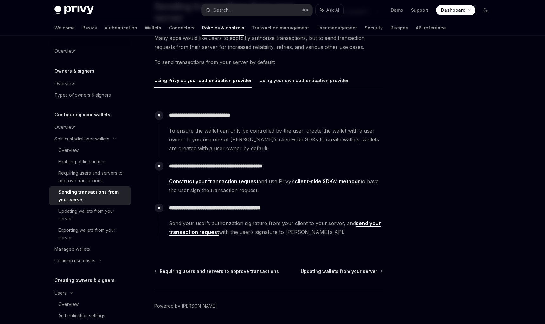
scroll to position [61, 0]
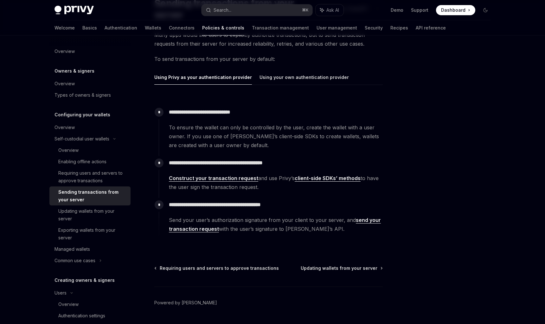
click at [238, 113] on p "**********" at bounding box center [275, 112] width 213 height 9
click at [245, 116] on p "**********" at bounding box center [275, 112] width 213 height 9
click at [248, 125] on span "To ensure the wallet can only be controlled by the user, create the wallet with…" at bounding box center [275, 136] width 213 height 27
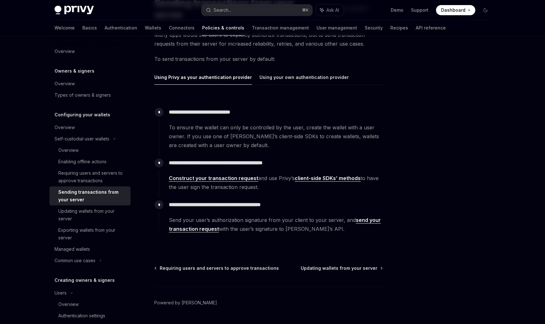
click at [248, 125] on span "To ensure the wallet can only be controlled by the user, create the wallet with…" at bounding box center [275, 136] width 213 height 27
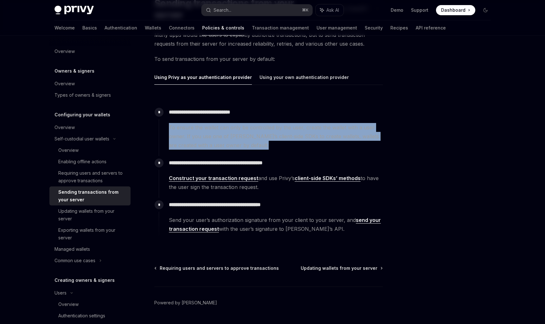
click at [258, 137] on span "To ensure the wallet can only be controlled by the user, create the wallet with…" at bounding box center [275, 136] width 213 height 27
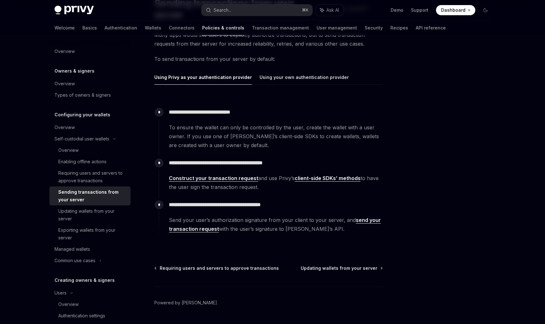
click at [258, 137] on span "To ensure the wallet can only be controlled by the user, create the wallet with…" at bounding box center [275, 136] width 213 height 27
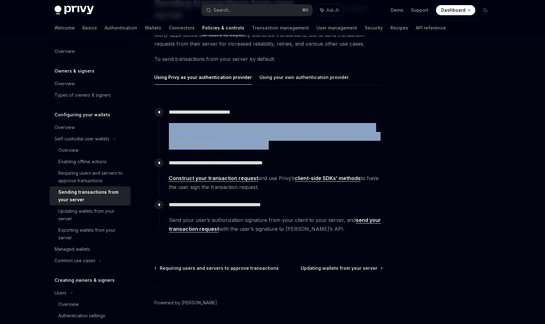
click at [264, 143] on span "To ensure the wallet can only be controlled by the user, create the wallet with…" at bounding box center [275, 136] width 213 height 27
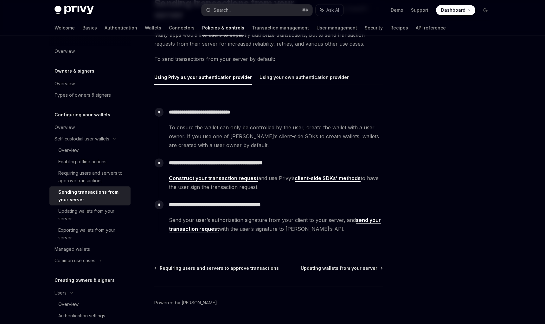
click at [264, 143] on span "To ensure the wallet can only be controlled by the user, create the wallet with…" at bounding box center [275, 136] width 213 height 27
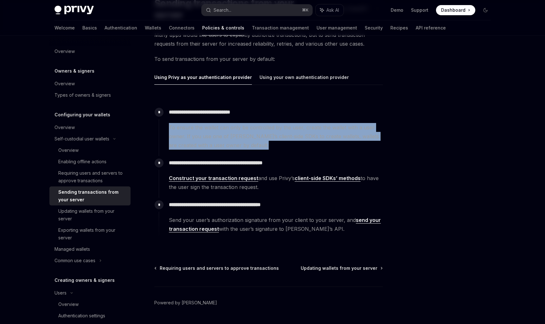
click at [271, 150] on div "**********" at bounding box center [271, 130] width 224 height 51
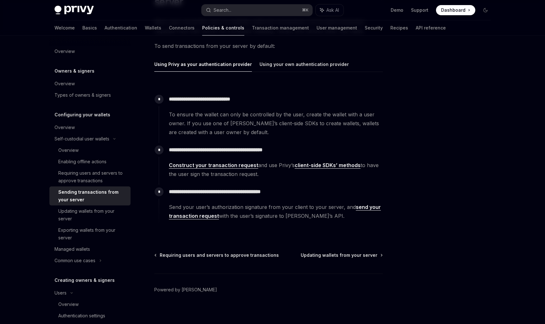
scroll to position [78, 0]
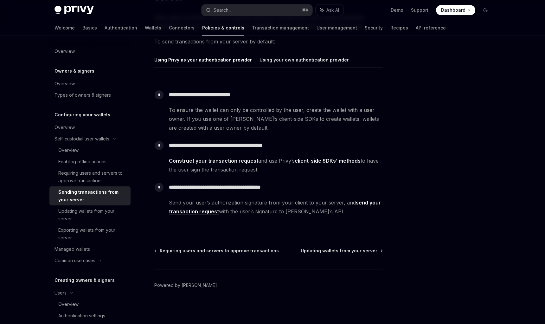
click at [266, 148] on p "**********" at bounding box center [275, 145] width 213 height 9
click at [242, 159] on link "Construct your transaction request" at bounding box center [213, 160] width 89 height 7
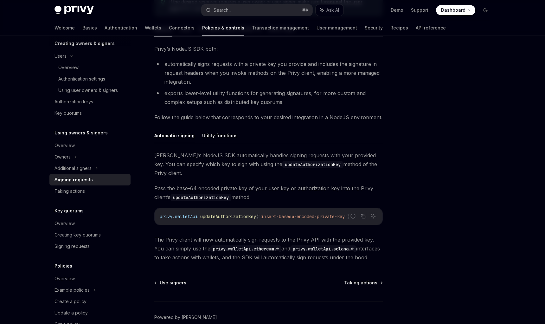
scroll to position [120, 0]
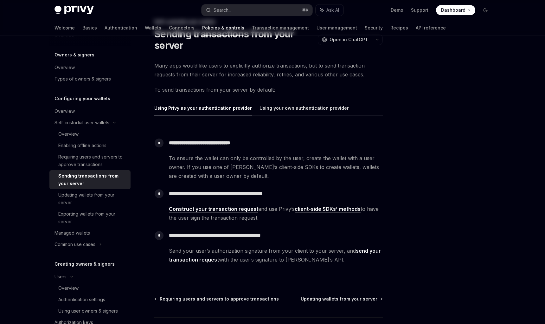
scroll to position [41, 0]
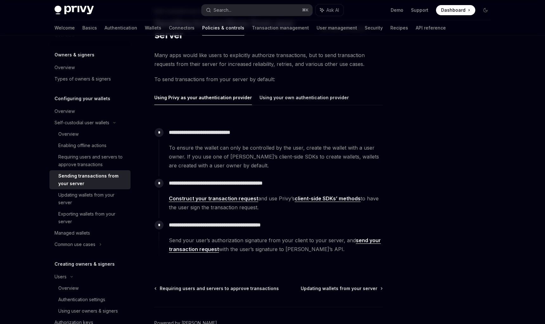
click at [247, 186] on p "**********" at bounding box center [275, 183] width 213 height 9
click at [323, 201] on link "client-side SDKs’ methods" at bounding box center [328, 198] width 66 height 7
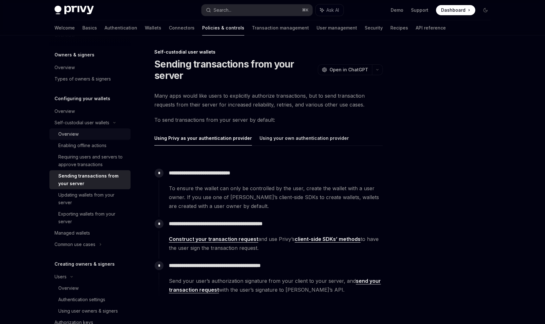
click at [91, 133] on div "Overview" at bounding box center [92, 134] width 68 height 8
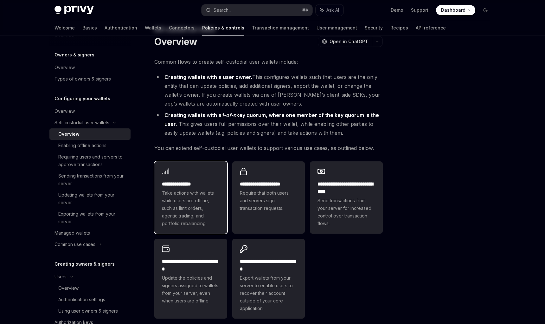
scroll to position [29, 0]
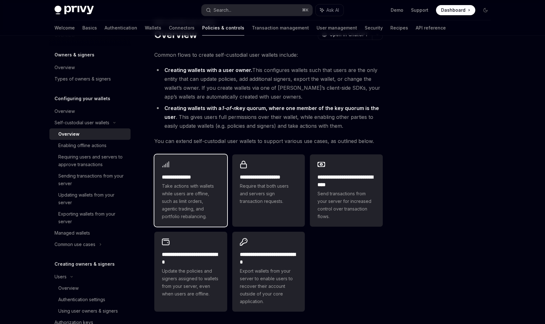
click at [202, 190] on span "Take actions with wallets while users are offline, such as limit orders, agenti…" at bounding box center [191, 201] width 58 height 38
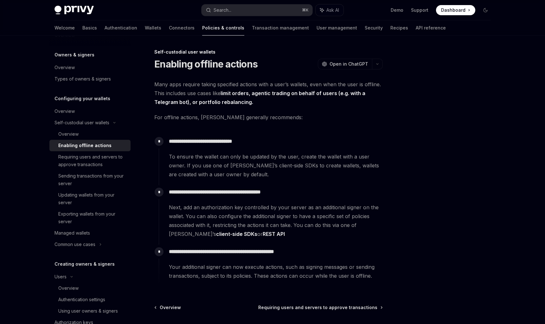
click at [231, 96] on span "Many apps require taking specified actions with a user’s wallets, even when the…" at bounding box center [268, 93] width 228 height 27
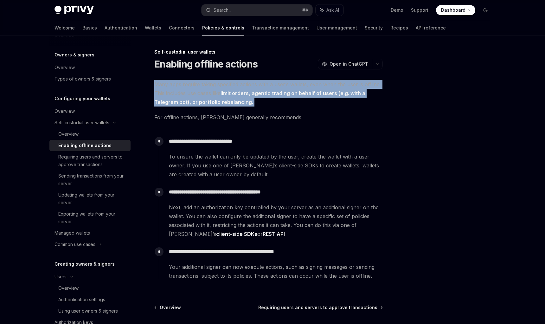
click at [242, 100] on strong "limit orders, agentic trading on behalf of users (e.g. with a Telegram bot), or…" at bounding box center [259, 97] width 211 height 15
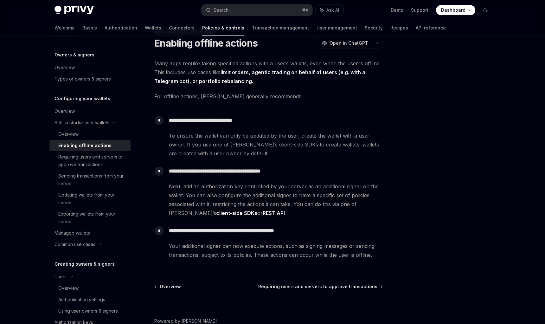
scroll to position [29, 0]
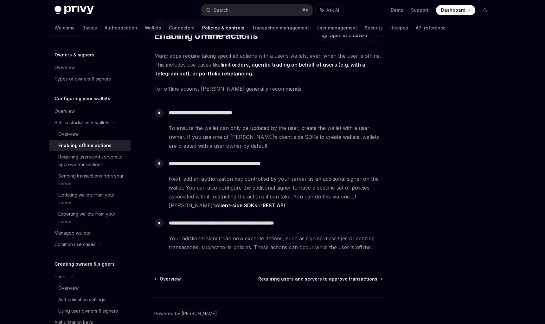
click at [242, 94] on div "**********" at bounding box center [268, 154] width 228 height 207
click at [254, 112] on p "**********" at bounding box center [275, 112] width 213 height 9
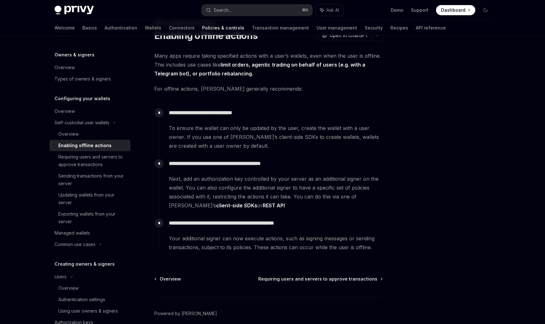
click at [254, 112] on p "**********" at bounding box center [275, 112] width 213 height 9
click at [268, 127] on span "To ensure the wallet can only be updated by the user, create the wallet with a …" at bounding box center [275, 137] width 213 height 27
click at [277, 137] on span "To ensure the wallet can only be updated by the user, create the wallet with a …" at bounding box center [275, 137] width 213 height 27
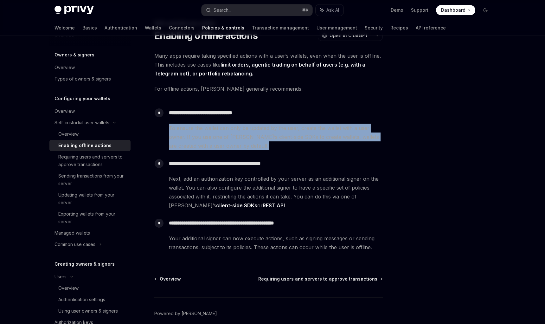
click at [287, 149] on span "To ensure the wallet can only be updated by the user, create the wallet with a …" at bounding box center [275, 137] width 213 height 27
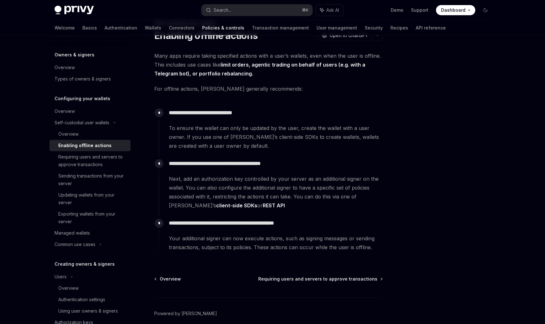
click at [287, 149] on span "To ensure the wallet can only be updated by the user, create the wallet with a …" at bounding box center [275, 137] width 213 height 27
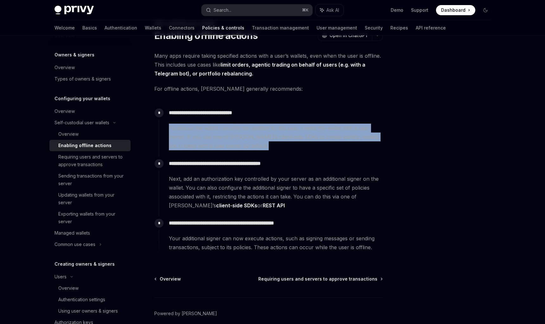
click at [267, 164] on p "**********" at bounding box center [275, 163] width 213 height 9
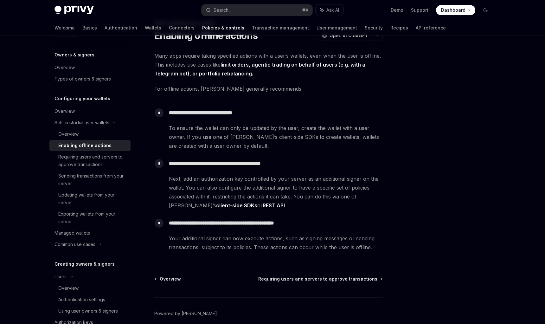
click at [267, 164] on p "**********" at bounding box center [275, 163] width 213 height 9
click at [275, 178] on span "Next, add an authorization key controlled by your server as an additional signe…" at bounding box center [275, 191] width 213 height 35
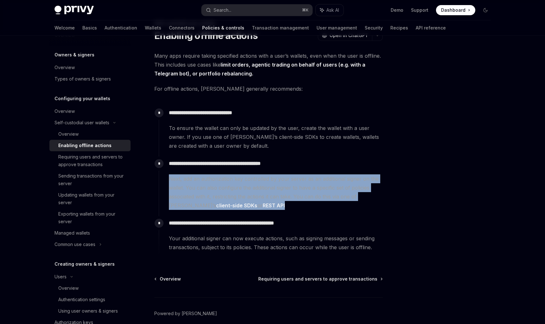
click at [282, 189] on span "Next, add an authorization key controlled by your server as an additional signe…" at bounding box center [275, 191] width 213 height 35
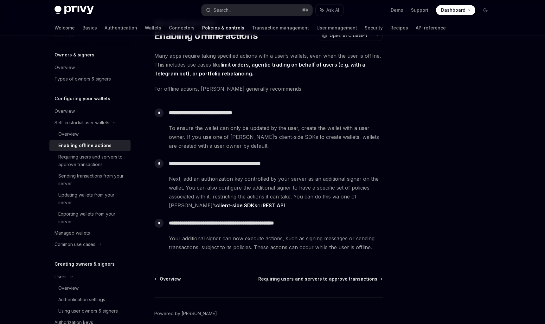
click at [282, 189] on span "Next, add an authorization key controlled by your server as an additional signe…" at bounding box center [275, 191] width 213 height 35
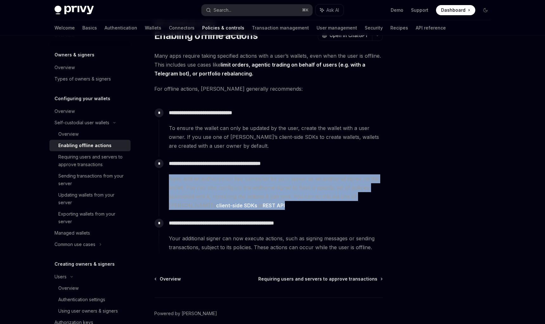
click at [226, 185] on span "Next, add an authorization key controlled by your server as an additional signe…" at bounding box center [275, 191] width 213 height 35
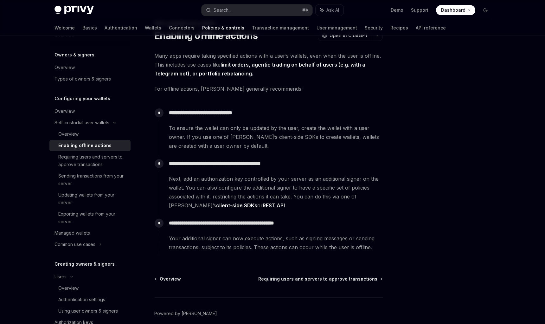
click at [238, 181] on span "Next, add an authorization key controlled by your server as an additional signe…" at bounding box center [275, 191] width 213 height 35
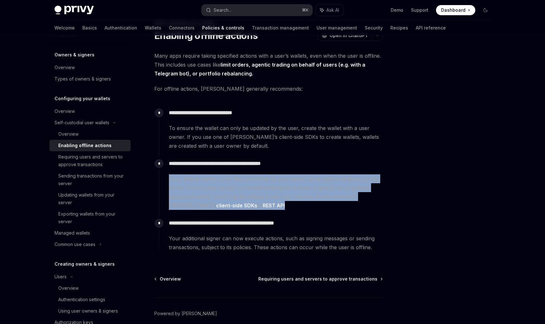
click at [238, 181] on span "Next, add an authorization key controlled by your server as an additional signe…" at bounding box center [275, 191] width 213 height 35
click at [257, 186] on span "Next, add an authorization key controlled by your server as an additional signe…" at bounding box center [275, 191] width 213 height 35
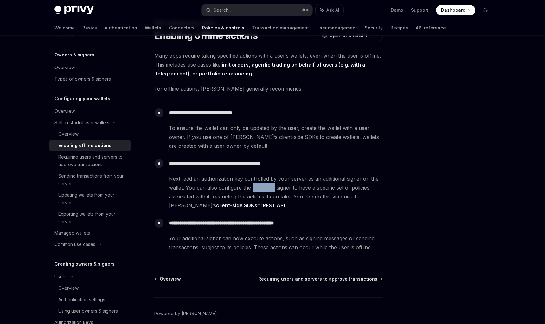
click at [257, 186] on span "Next, add an authorization key controlled by your server as an additional signe…" at bounding box center [275, 191] width 213 height 35
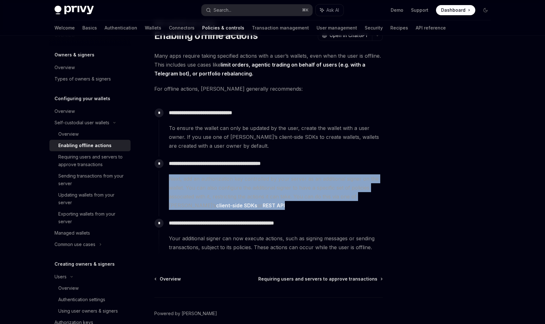
click at [257, 186] on span "Next, add an authorization key controlled by your server as an additional signe…" at bounding box center [275, 191] width 213 height 35
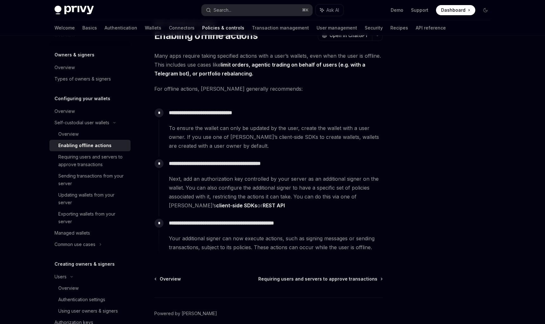
click at [227, 192] on span "Next, add an authorization key controlled by your server as an additional signe…" at bounding box center [275, 191] width 213 height 35
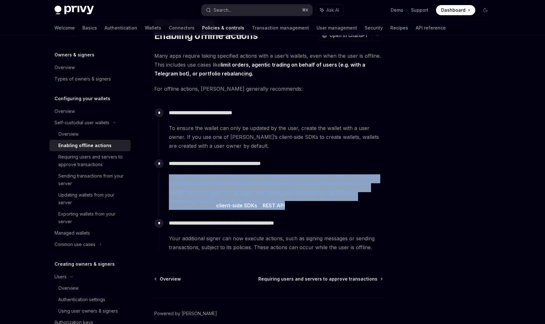
click at [236, 192] on span "Next, add an authorization key controlled by your server as an additional signe…" at bounding box center [275, 191] width 213 height 35
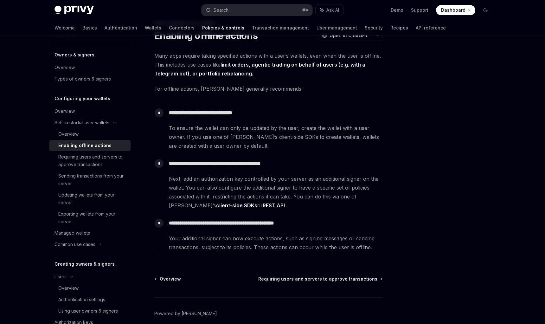
click at [204, 163] on p "**********" at bounding box center [275, 163] width 213 height 9
click at [217, 172] on div "**********" at bounding box center [271, 182] width 224 height 53
click at [194, 163] on p "**********" at bounding box center [275, 163] width 213 height 9
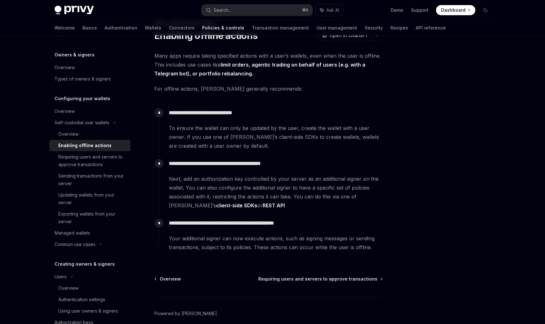
click at [194, 163] on p "**********" at bounding box center [275, 163] width 213 height 9
click at [213, 172] on div "**********" at bounding box center [271, 182] width 224 height 53
click at [216, 205] on link "client-side SDKs" at bounding box center [236, 205] width 41 height 7
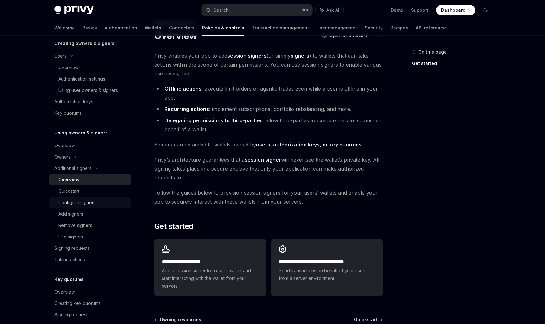
click at [105, 199] on div "Configure signers" at bounding box center [92, 203] width 68 height 8
type textarea "*"
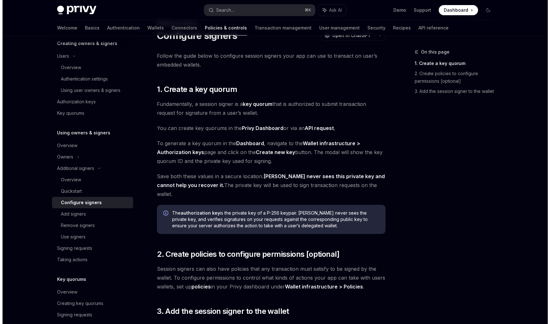
scroll to position [138, 0]
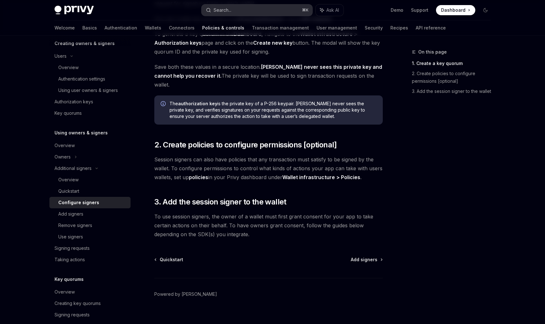
click at [236, 8] on button "Search... ⌘ K" at bounding box center [256, 9] width 111 height 11
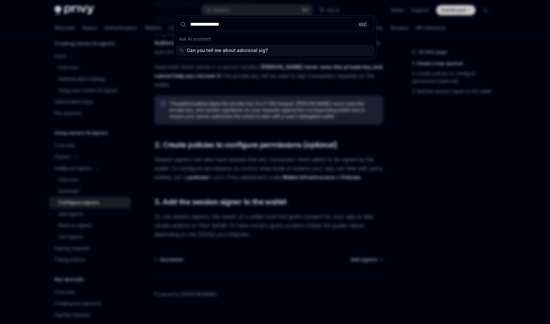
type input "**********"
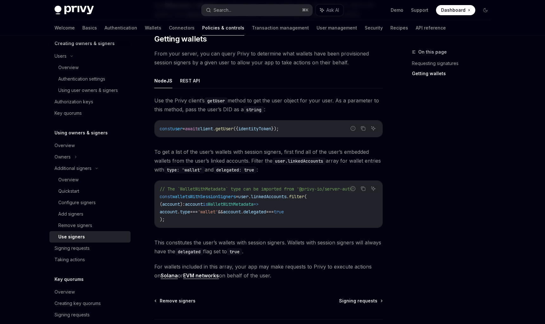
scroll to position [216, 0]
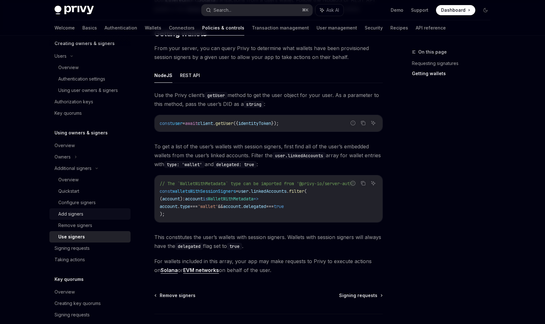
click at [99, 214] on div "Add signers" at bounding box center [92, 214] width 68 height 8
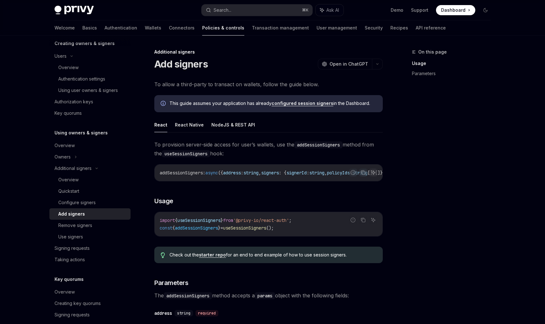
scroll to position [36, 0]
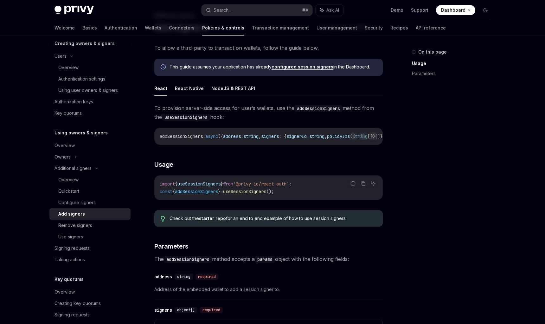
click at [208, 192] on span "addSessionSigners" at bounding box center [196, 191] width 43 height 6
copy div "const { addSessionSigners } = useSessionSigners ();"
click at [206, 193] on span "addSessionSigners" at bounding box center [196, 191] width 43 height 6
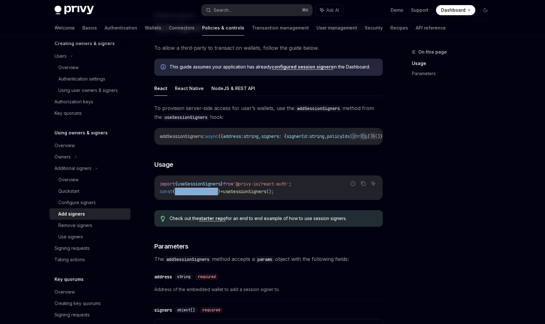
click at [206, 193] on span "addSessionSigners" at bounding box center [196, 191] width 43 height 6
copy span "addSessionSigners"
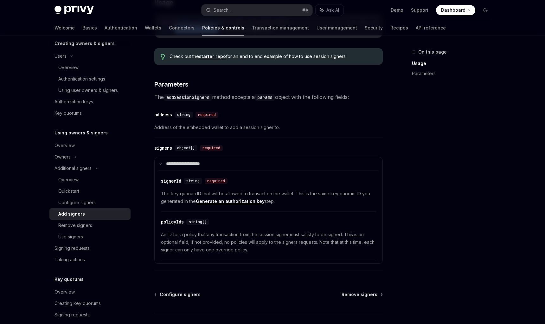
scroll to position [171, 0]
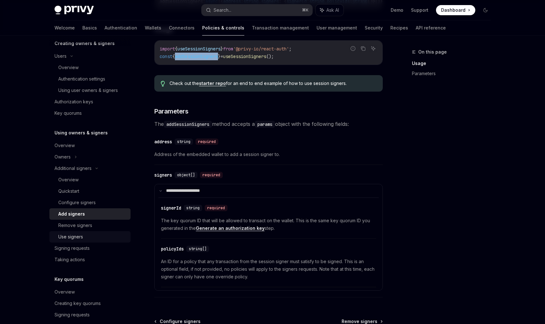
click at [97, 234] on div "Use signers" at bounding box center [92, 237] width 68 height 8
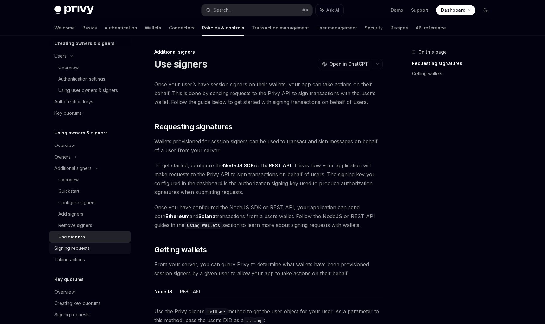
click at [102, 246] on div "Signing requests" at bounding box center [90, 248] width 72 height 8
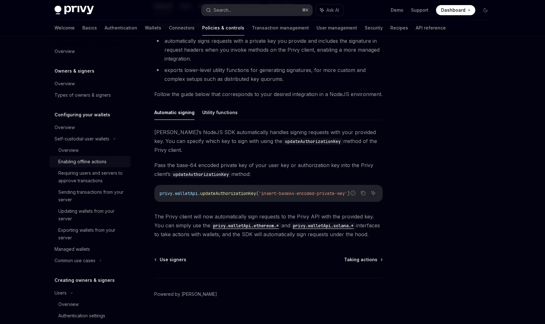
click at [94, 162] on div "Enabling offline actions" at bounding box center [82, 162] width 48 height 8
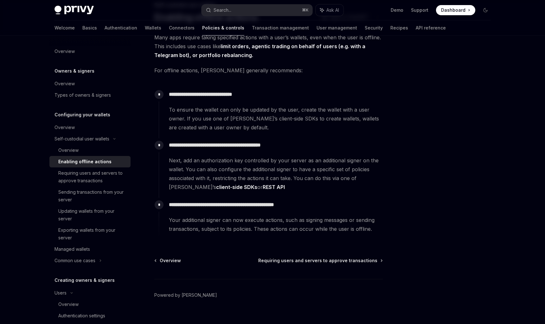
scroll to position [49, 0]
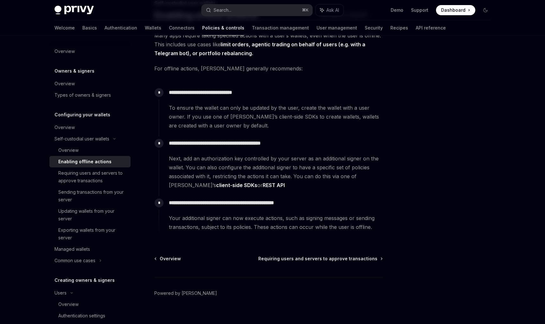
click at [303, 223] on span "Your additional signer can now execute actions, such as signing messages or sen…" at bounding box center [275, 222] width 213 height 18
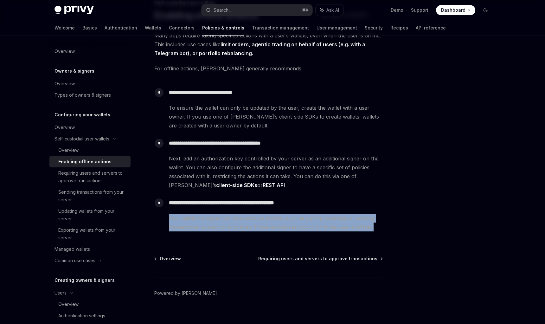
click at [303, 223] on span "Your additional signer can now execute actions, such as signing messages or sen…" at bounding box center [275, 222] width 213 height 18
click at [315, 228] on span "Your additional signer can now execute actions, such as signing messages or sen…" at bounding box center [275, 222] width 213 height 18
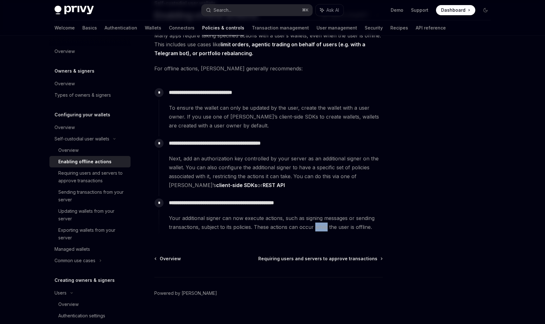
click at [315, 228] on span "Your additional signer can now execute actions, such as signing messages or sen…" at bounding box center [275, 222] width 213 height 18
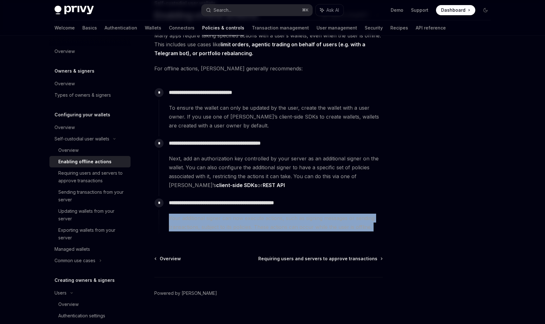
click at [315, 228] on span "Your additional signer can now execute actions, such as signing messages or sen…" at bounding box center [275, 222] width 213 height 18
click at [284, 209] on div "**********" at bounding box center [271, 213] width 224 height 35
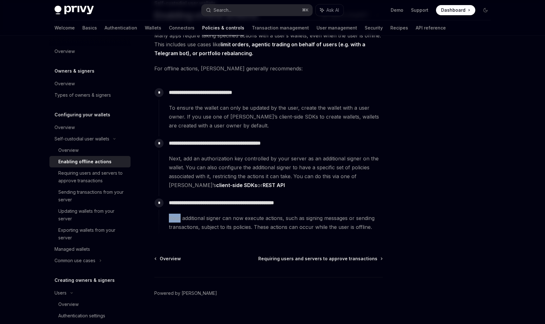
click at [284, 209] on div "**********" at bounding box center [271, 213] width 224 height 35
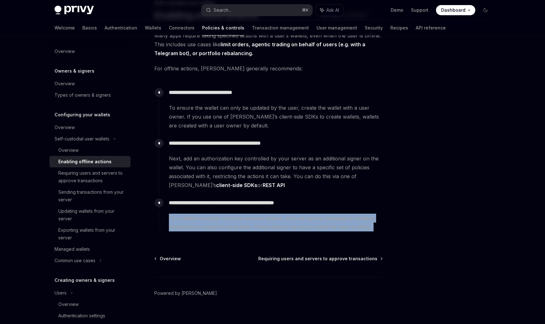
click at [284, 209] on div "**********" at bounding box center [271, 213] width 224 height 35
click at [285, 213] on span "Your additional signer can now execute actions, such as signing messages or sen…" at bounding box center [275, 222] width 213 height 18
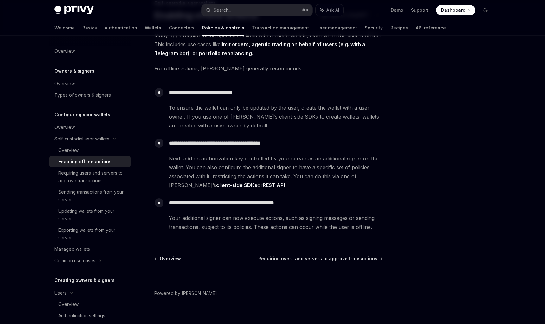
click at [220, 195] on div "**********" at bounding box center [271, 166] width 224 height 60
click at [110, 197] on div "Sending transactions from your server" at bounding box center [92, 195] width 68 height 15
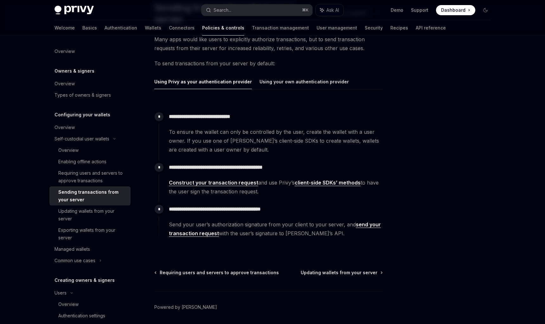
scroll to position [78, 0]
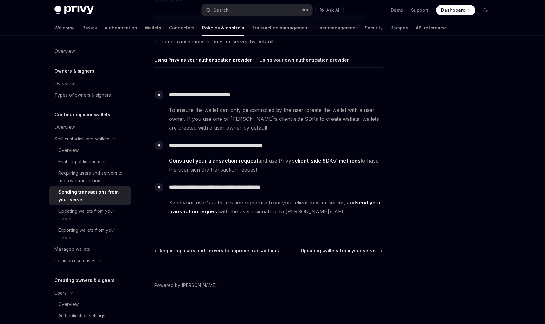
click at [327, 161] on link "client-side SDKs’ methods" at bounding box center [328, 160] width 66 height 7
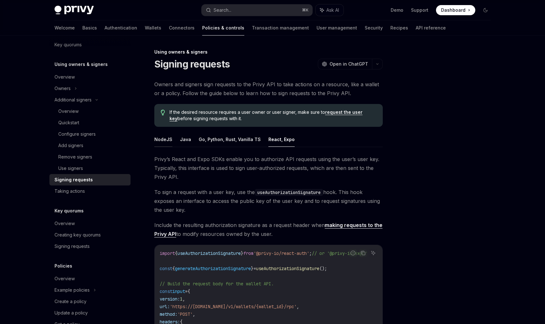
click at [159, 142] on button "NodeJS" at bounding box center [163, 139] width 18 height 15
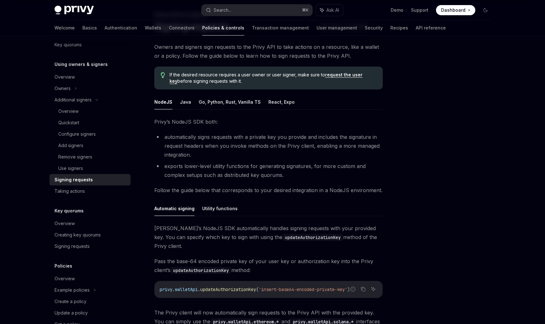
scroll to position [133, 0]
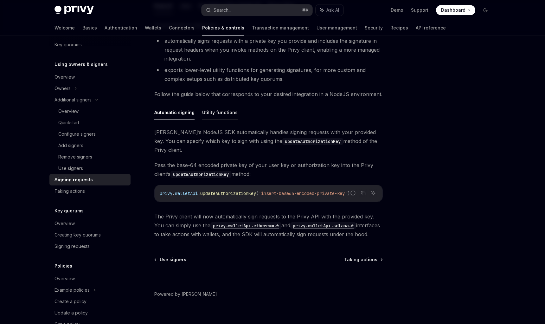
click at [222, 112] on button "Utility functions" at bounding box center [219, 112] width 35 height 15
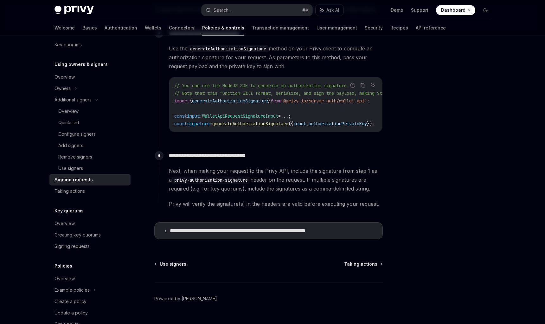
scroll to position [307, 0]
click at [252, 232] on p "**********" at bounding box center [257, 231] width 175 height 6
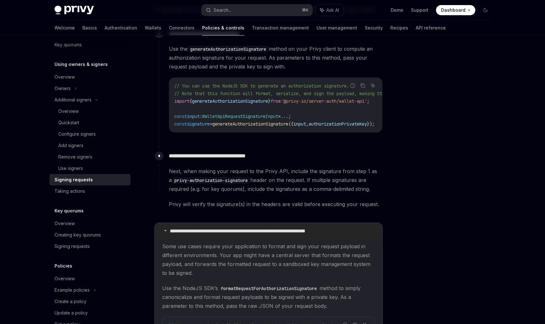
click at [252, 232] on p "**********" at bounding box center [257, 231] width 175 height 6
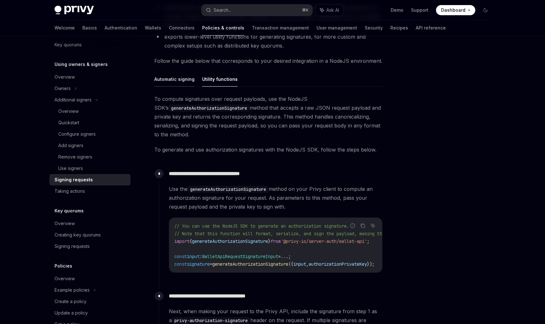
click at [188, 78] on button "Automatic signing" at bounding box center [174, 79] width 40 height 15
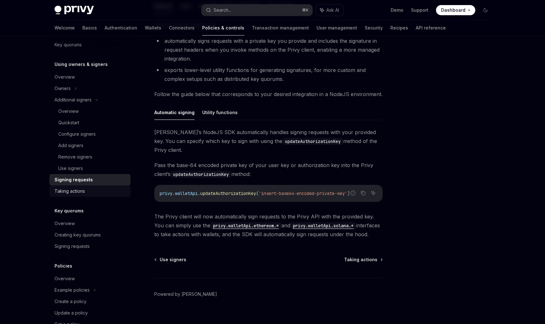
click at [81, 190] on div "Taking actions" at bounding box center [69, 191] width 30 height 8
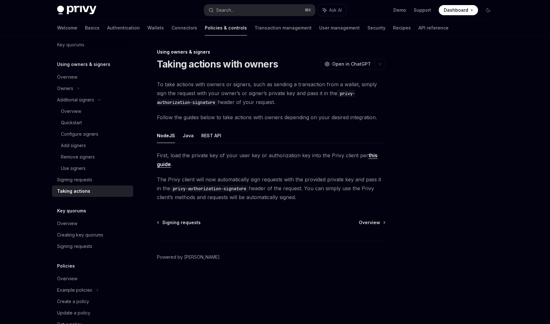
click at [164, 165] on link "this guide" at bounding box center [267, 160] width 220 height 16
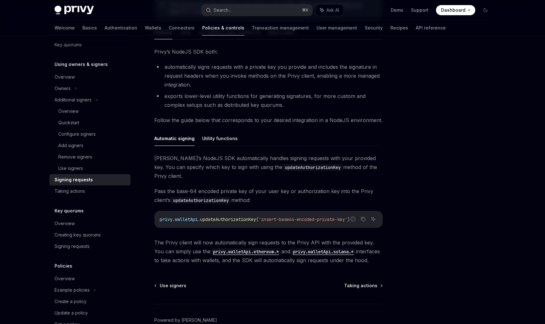
scroll to position [101, 0]
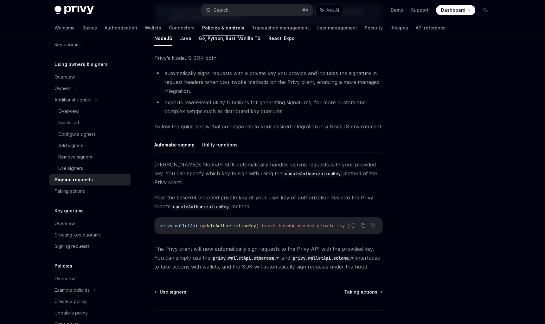
click at [217, 147] on button "Utility functions" at bounding box center [219, 144] width 35 height 15
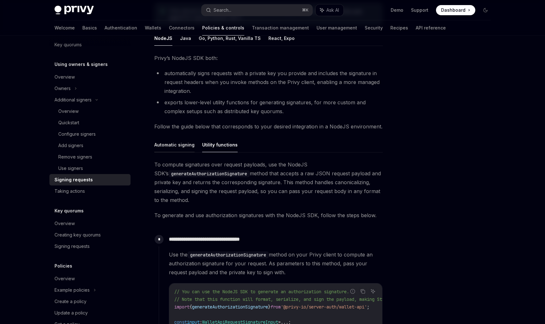
click at [185, 148] on button "Automatic signing" at bounding box center [174, 144] width 40 height 15
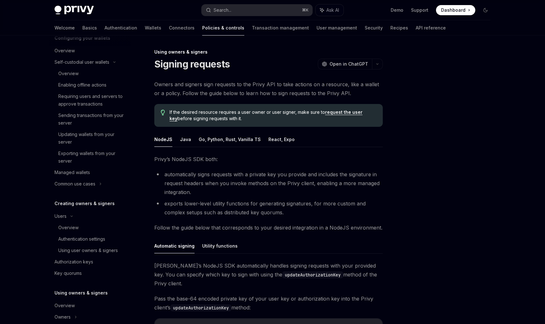
scroll to position [54, 0]
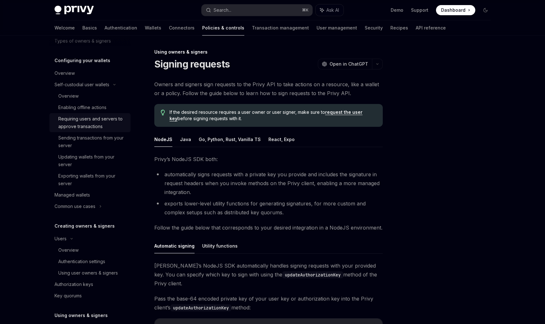
click at [104, 121] on div "Requiring users and servers to approve transactions" at bounding box center [92, 122] width 68 height 15
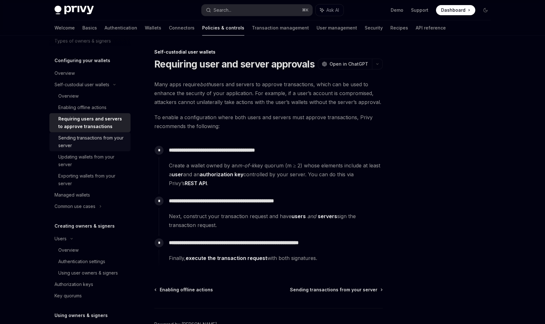
click at [102, 140] on div "Sending transactions from your server" at bounding box center [92, 141] width 68 height 15
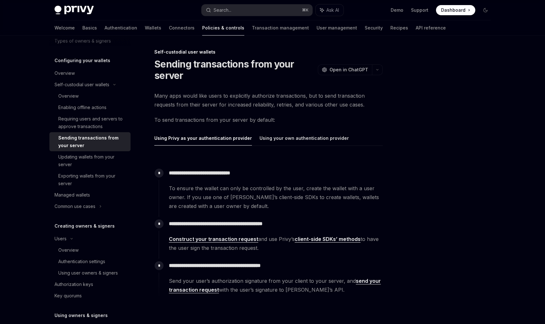
scroll to position [78, 0]
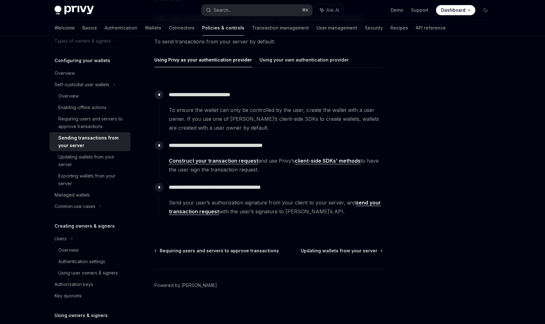
click at [235, 160] on link "Construct your transaction request" at bounding box center [213, 160] width 89 height 7
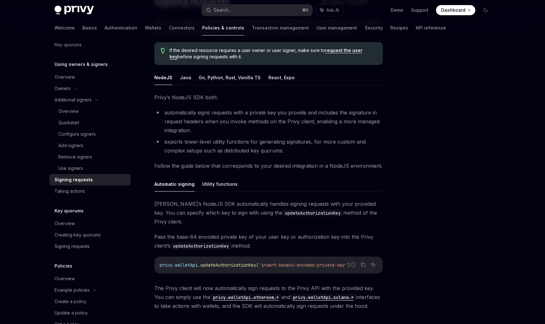
scroll to position [44, 0]
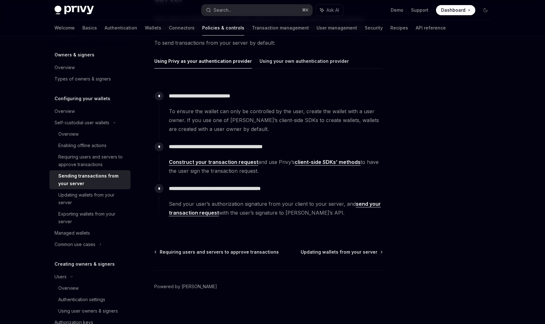
scroll to position [78, 0]
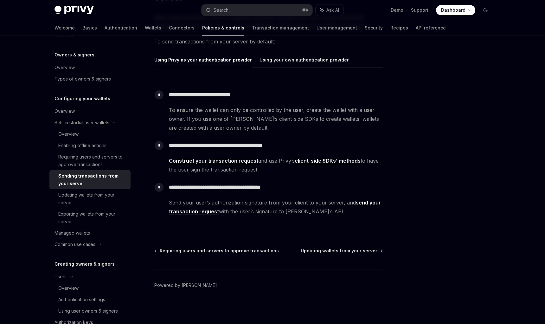
click at [260, 142] on p "**********" at bounding box center [275, 145] width 213 height 9
click at [312, 160] on link "client-side SDKs’ methods" at bounding box center [328, 160] width 66 height 7
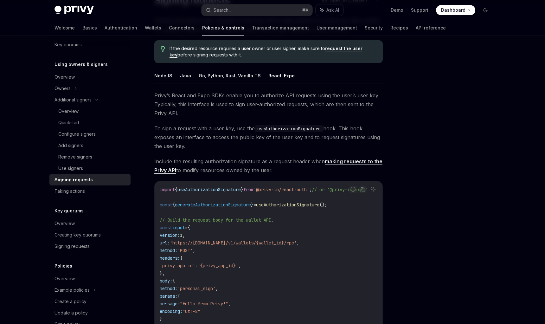
scroll to position [61, 0]
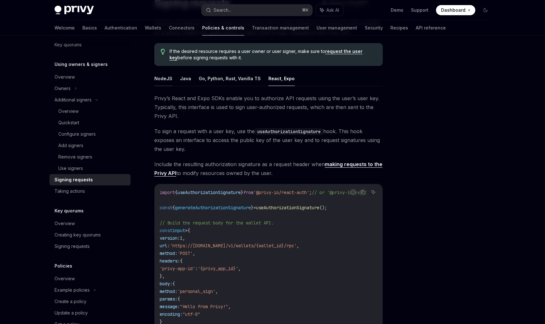
click at [165, 82] on button "NodeJS" at bounding box center [163, 78] width 18 height 15
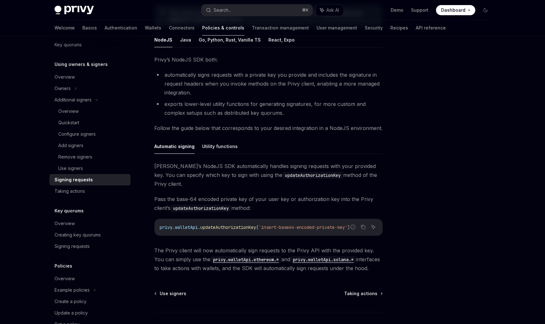
scroll to position [99, 0]
click at [238, 225] on span "updateAuthorizationKey" at bounding box center [228, 228] width 56 height 6
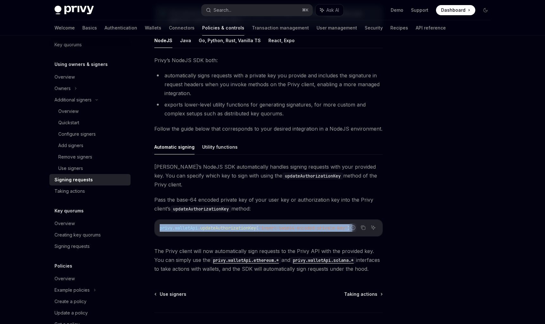
click at [238, 225] on span "updateAuthorizationKey" at bounding box center [228, 228] width 56 height 6
copy code "privy . walletApi . updateAuthorizationKey ( 'insert-base64-encoded-private-key…"
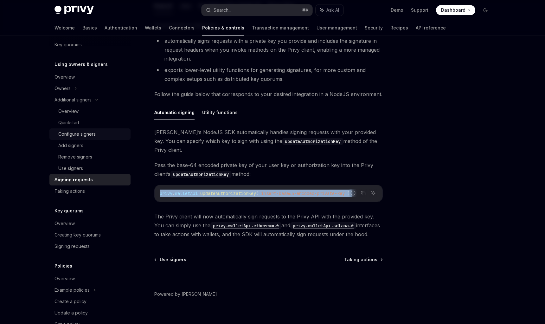
click at [86, 134] on div "Configure signers" at bounding box center [76, 134] width 37 height 8
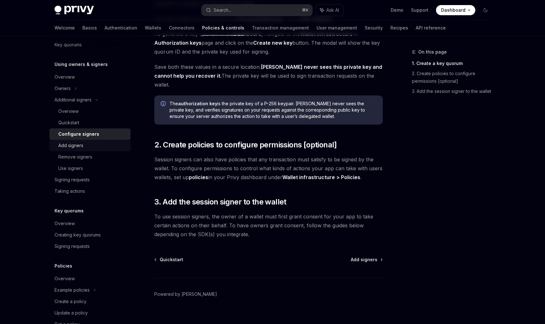
scroll to position [324, 0]
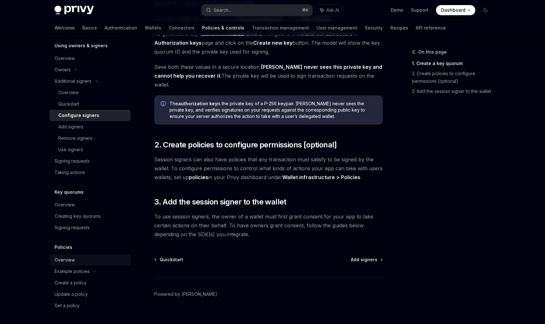
click at [90, 258] on div "Overview" at bounding box center [90, 260] width 72 height 8
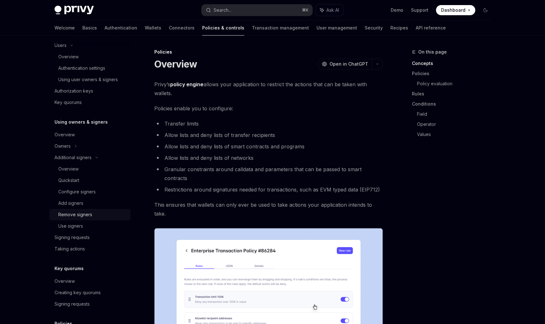
scroll to position [238, 0]
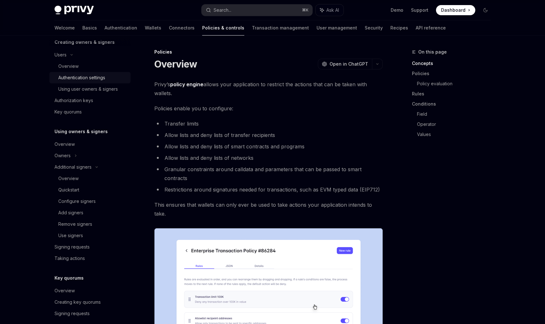
click at [105, 79] on div "Authentication settings" at bounding box center [81, 78] width 47 height 8
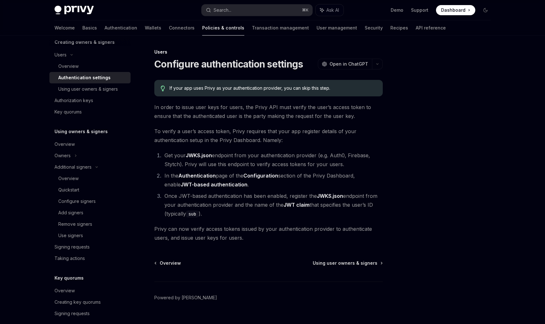
scroll to position [274, 0]
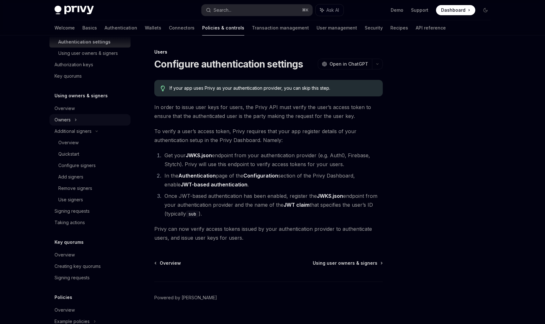
click at [87, 115] on div "Owners" at bounding box center [89, 119] width 81 height 11
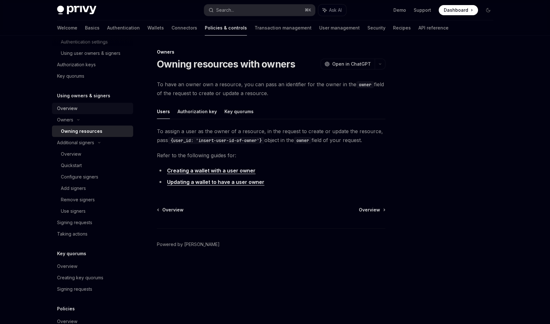
click at [87, 107] on div "Overview" at bounding box center [93, 109] width 72 height 8
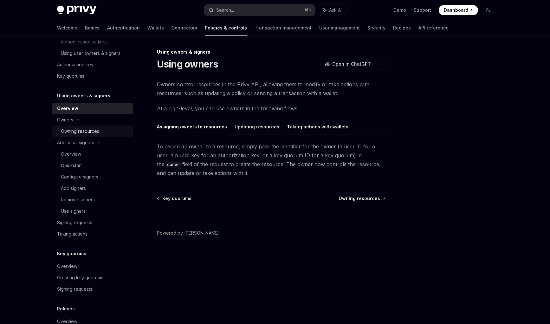
click at [100, 135] on link "Owning resources" at bounding box center [92, 130] width 81 height 11
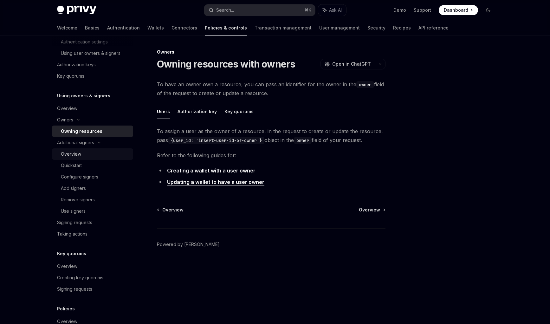
click at [98, 153] on div "Overview" at bounding box center [95, 154] width 68 height 8
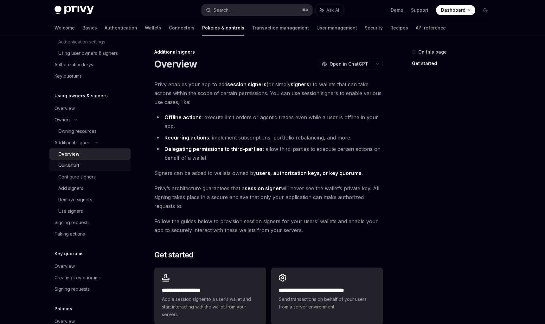
click at [98, 167] on div "Quickstart" at bounding box center [92, 166] width 68 height 8
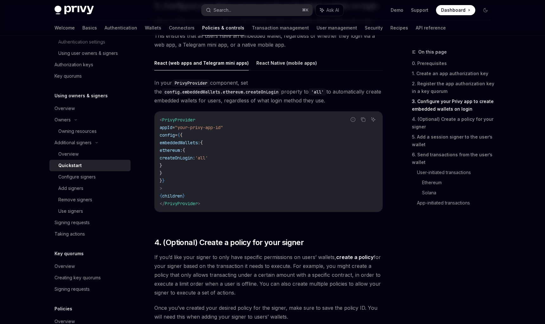
scroll to position [679, 0]
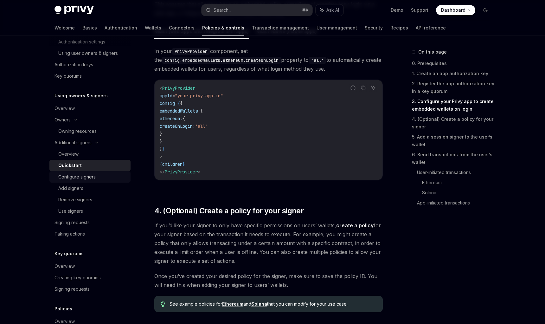
click at [107, 181] on link "Configure signers" at bounding box center [89, 176] width 81 height 11
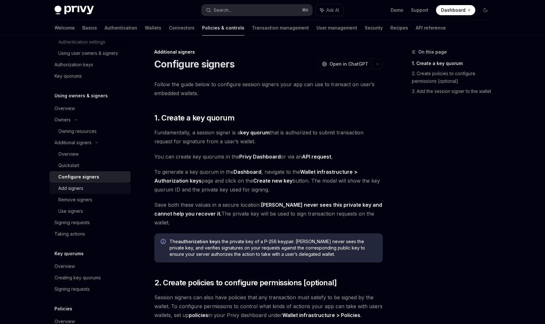
click at [102, 188] on div "Add signers" at bounding box center [92, 188] width 68 height 8
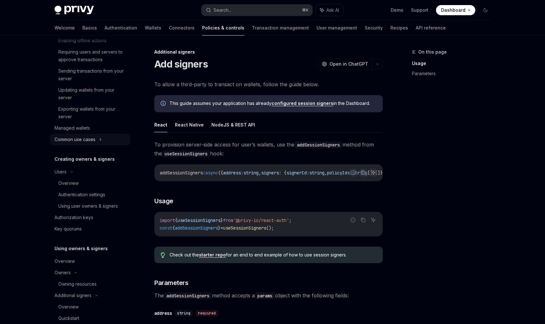
scroll to position [75, 0]
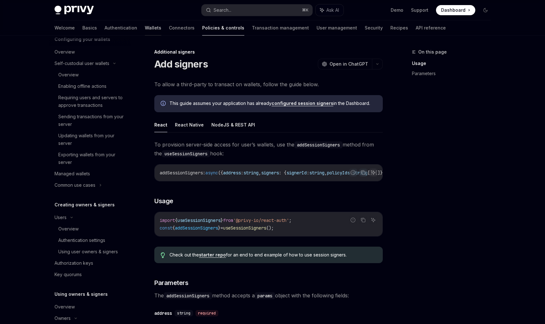
click at [145, 29] on link "Wallets" at bounding box center [153, 27] width 16 height 15
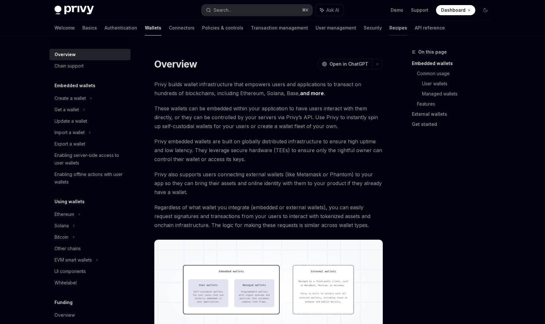
click at [389, 28] on link "Recipes" at bounding box center [398, 27] width 18 height 15
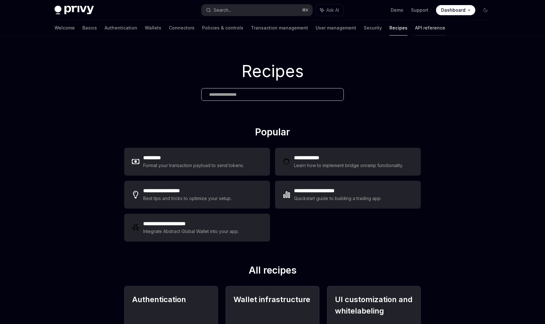
click at [415, 28] on link "API reference" at bounding box center [430, 27] width 30 height 15
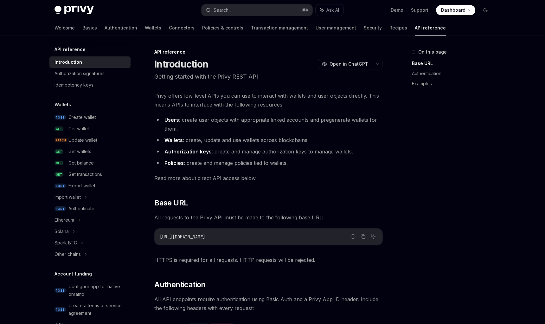
click at [348, 30] on div "Welcome Basics Authentication Wallets Connectors Policies & controls Transactio…" at bounding box center [249, 27] width 391 height 15
click at [389, 30] on link "Recipes" at bounding box center [398, 27] width 18 height 15
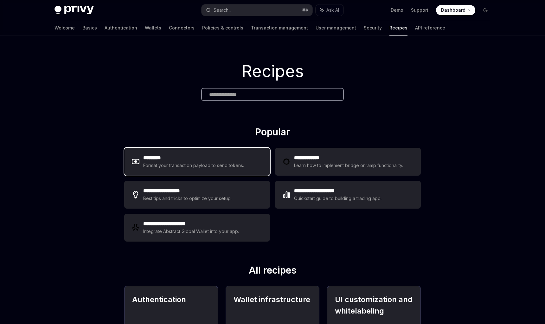
click at [218, 162] on div "Format your transaction payload to send tokens." at bounding box center [193, 166] width 101 height 8
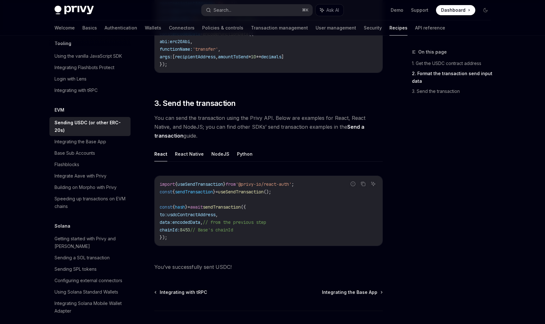
scroll to position [420, 0]
click at [220, 152] on button "NodeJS" at bounding box center [220, 153] width 18 height 15
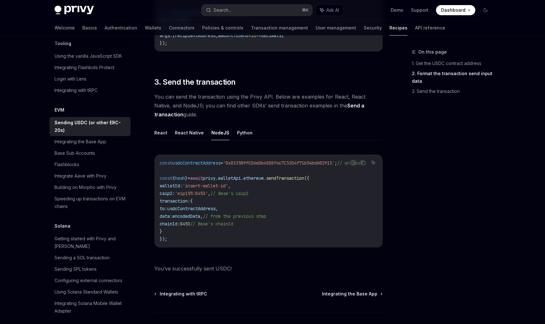
scroll to position [442, 0]
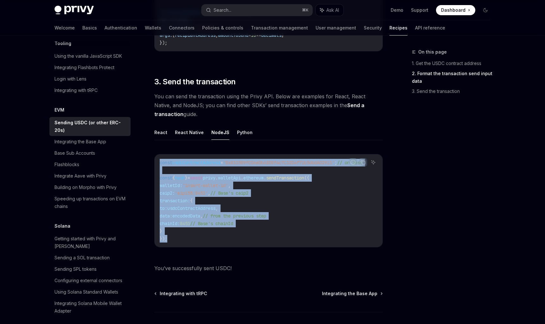
drag, startPoint x: 168, startPoint y: 226, endPoint x: 155, endPoint y: 161, distance: 66.5
click at [155, 161] on div "const usdcContractAddress = '0x833589fCD6eDb6E08f4c7C32D4f71b54bdA02913' ; // o…" at bounding box center [269, 200] width 228 height 92
copy code "const usdcContractAddress = '0x833589fCD6eDb6E08f4c7C32D4f71b54bdA02913' ; // o…"
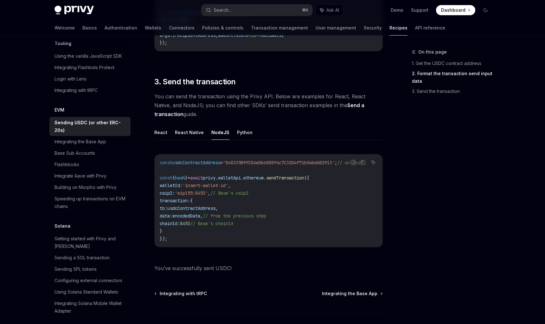
click at [227, 154] on div "Report incorrect code Copy Ask AI const usdcContractAddress = '0x833589fCD6eDb6…" at bounding box center [268, 203] width 228 height 110
click at [200, 214] on span "encodedData" at bounding box center [186, 216] width 28 height 6
click at [160, 129] on button "React" at bounding box center [160, 132] width 13 height 15
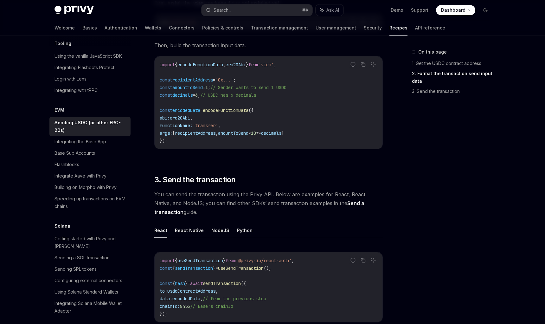
scroll to position [268, 0]
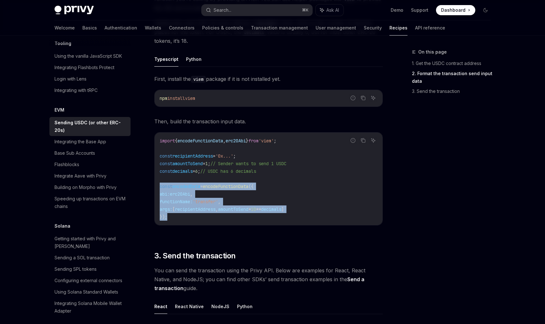
drag, startPoint x: 169, startPoint y: 219, endPoint x: 153, endPoint y: 185, distance: 37.0
click at [153, 185] on div "EVM Sending USDC (or other ERC-20s) OpenAI Open in ChatGPT OpenAI Open in ChatG…" at bounding box center [209, 148] width 350 height 737
copy code "const encodedData = encodeFunctionData ({ abi: erc20Abi , functionName: 'transf…"
click at [251, 192] on code "import { encodeFunctionData , erc20Abi } from 'viem' ; const recipientAddress =…" at bounding box center [269, 179] width 218 height 84
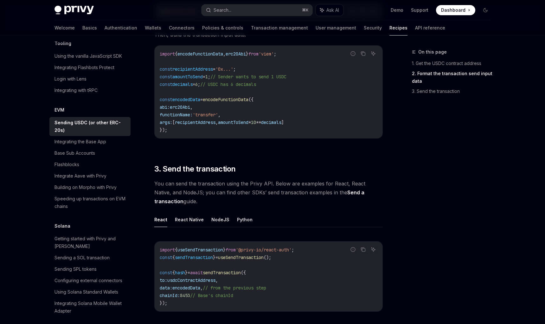
scroll to position [462, 0]
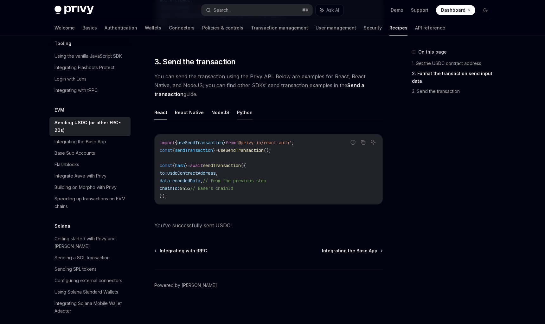
click at [242, 114] on button "Python" at bounding box center [245, 112] width 16 height 15
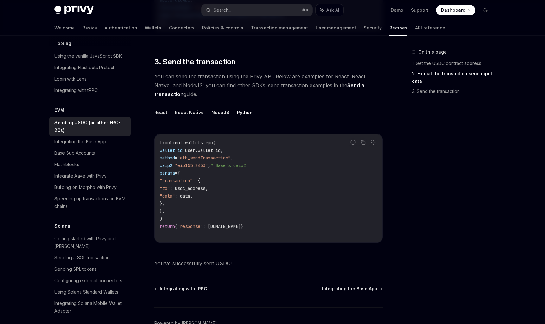
click at [220, 114] on button "NodeJS" at bounding box center [220, 112] width 18 height 15
type textarea "*"
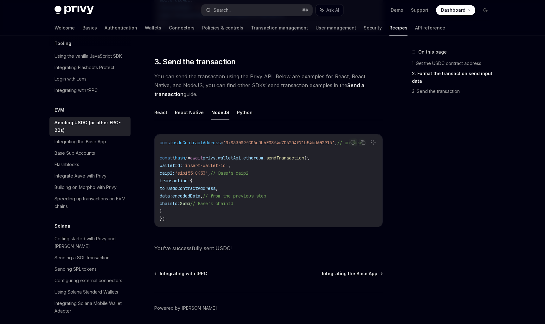
click at [278, 142] on span "'0x833589fCD6eDb6E08f4c7C32D4f71b54bdA02913'" at bounding box center [279, 143] width 112 height 6
click at [267, 179] on code "const usdcContractAddress = '0x833589fCD6eDb6E08f4c7C32D4f71b54bdA02913' ; // o…" at bounding box center [269, 181] width 218 height 84
